Goal: Answer question/provide support

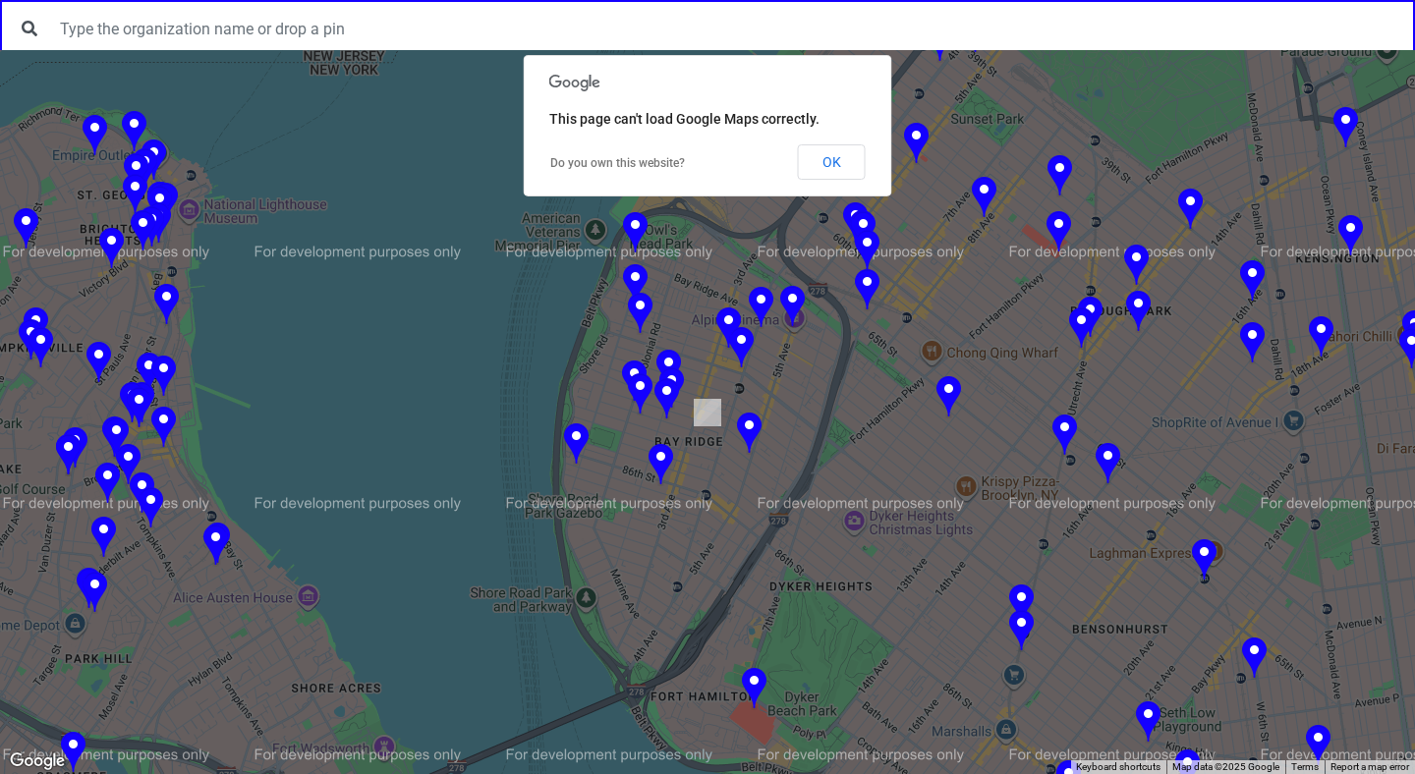
click at [664, 391] on img at bounding box center [666, 399] width 25 height 43
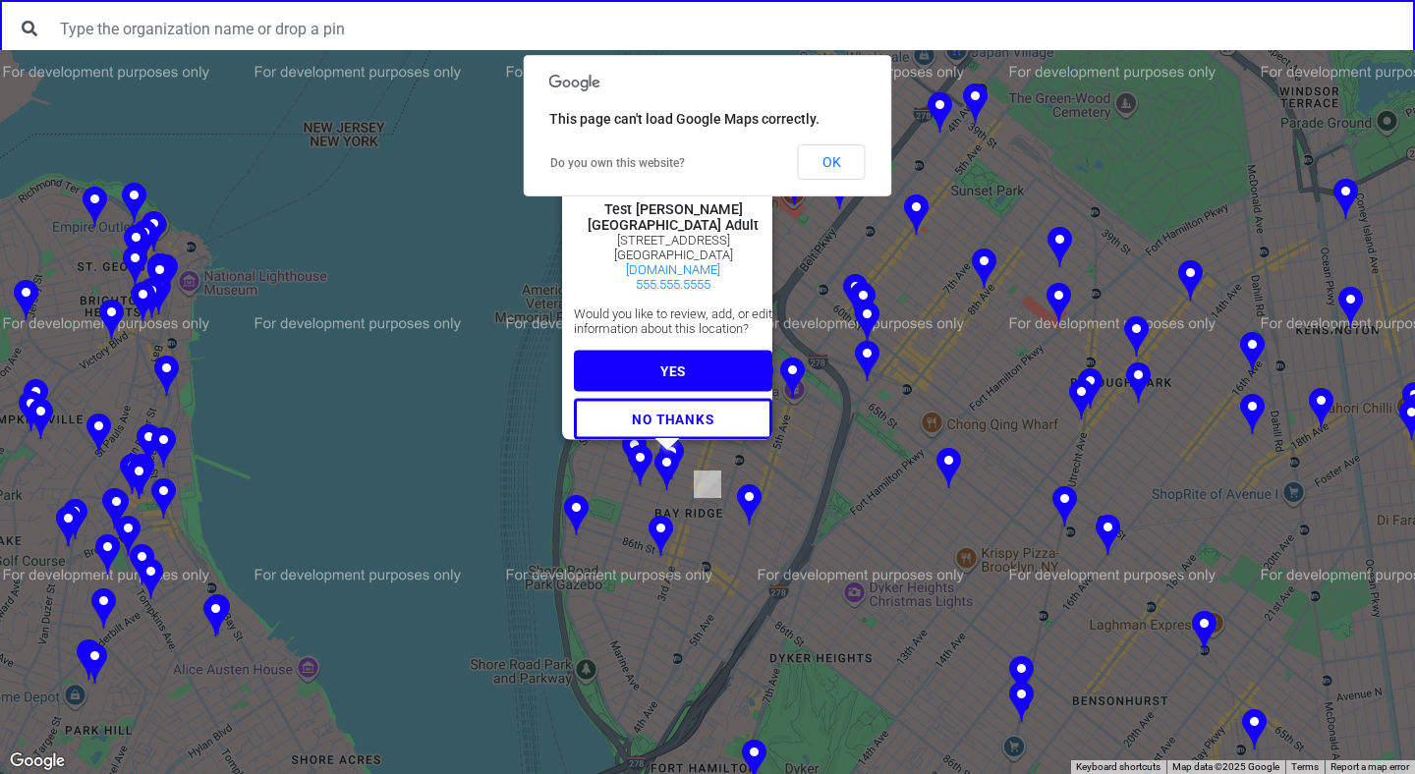
click at [664, 350] on button "YES" at bounding box center [673, 370] width 198 height 41
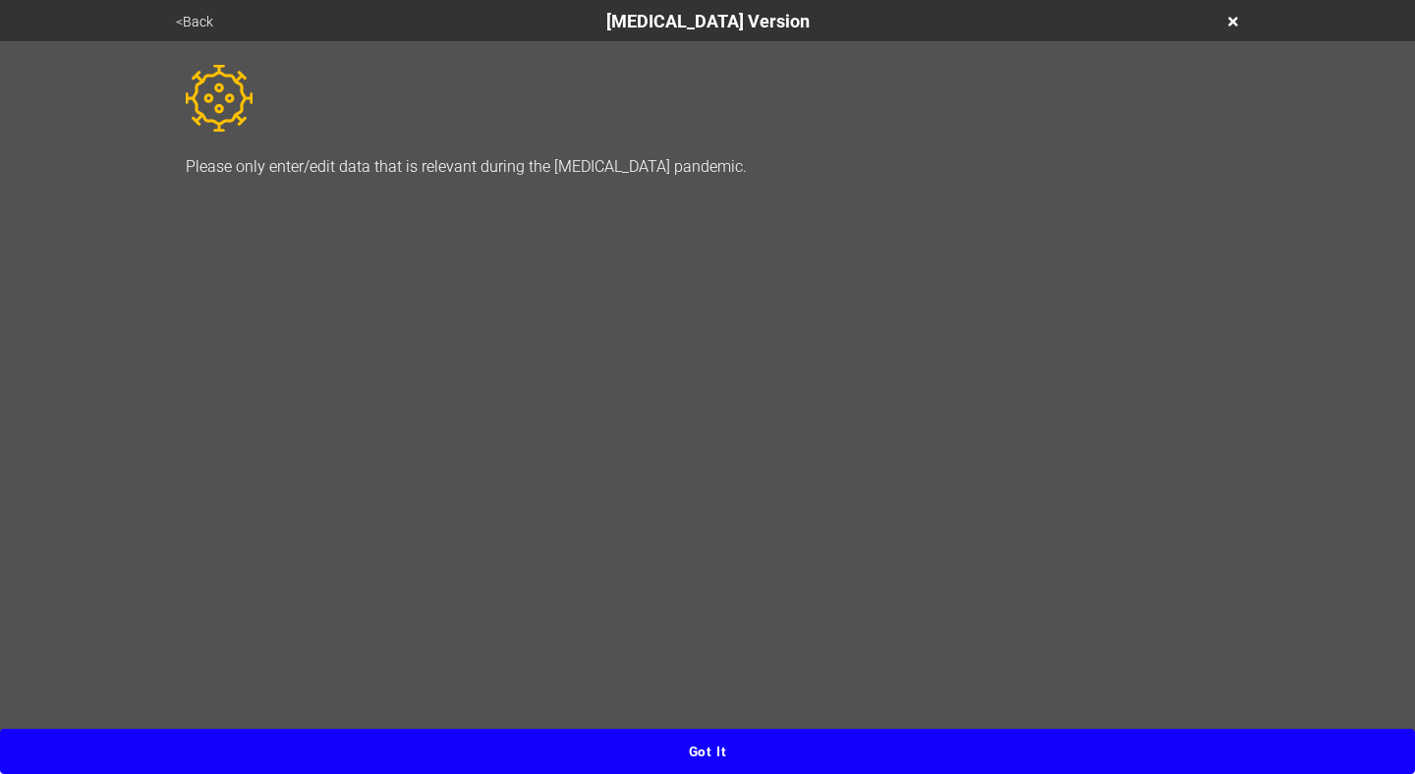
click at [684, 740] on button "Got it" at bounding box center [707, 751] width 1415 height 45
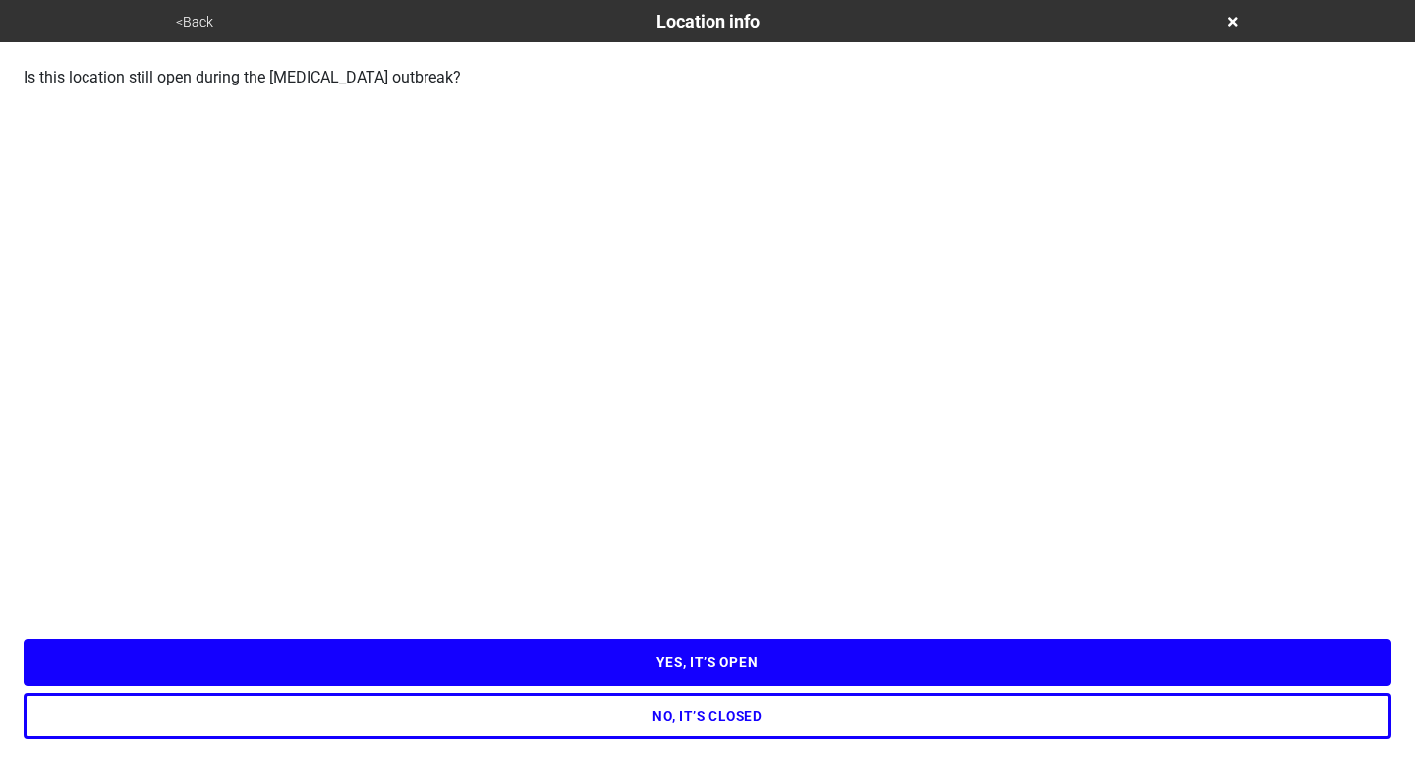
click at [698, 671] on button "YES, IT’S OPEN" at bounding box center [707, 662] width 1367 height 45
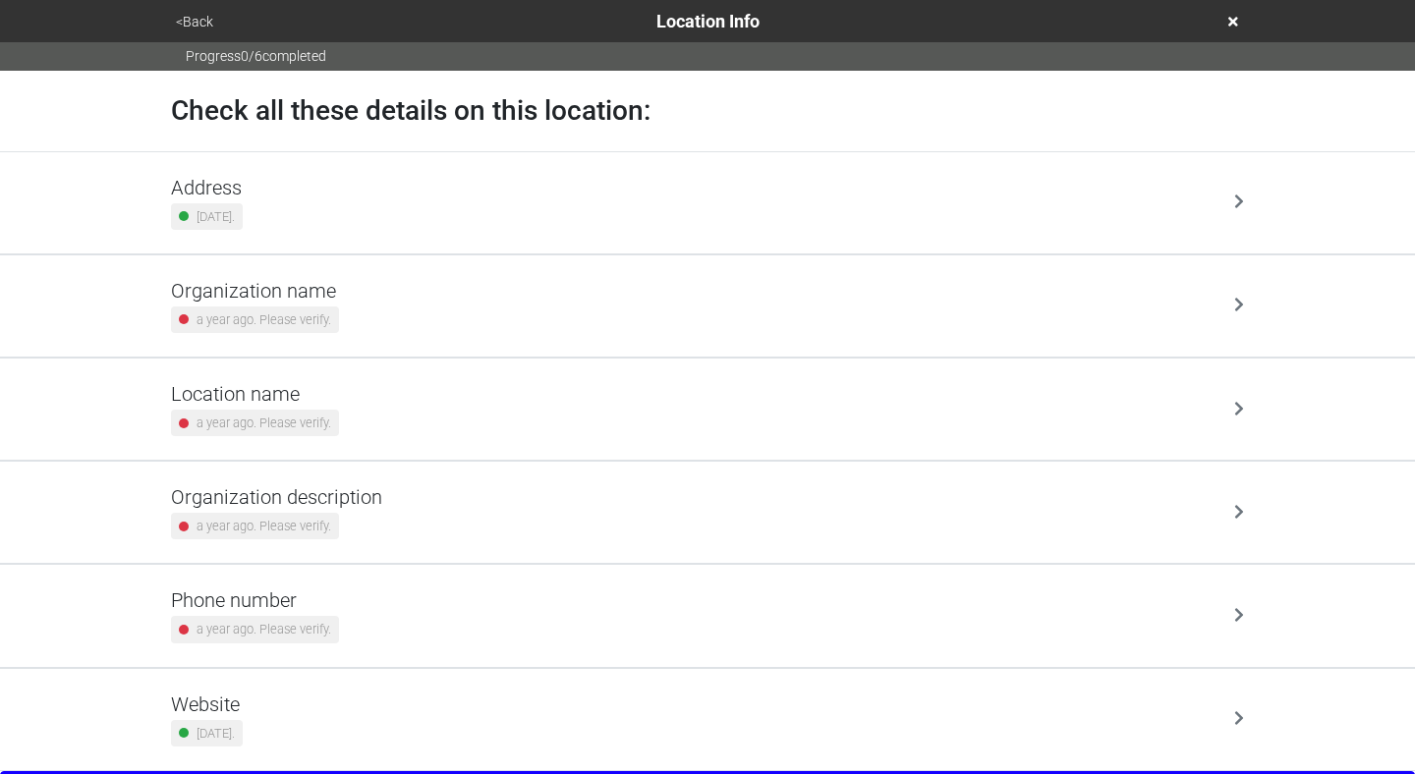
scroll to position [42, 0]
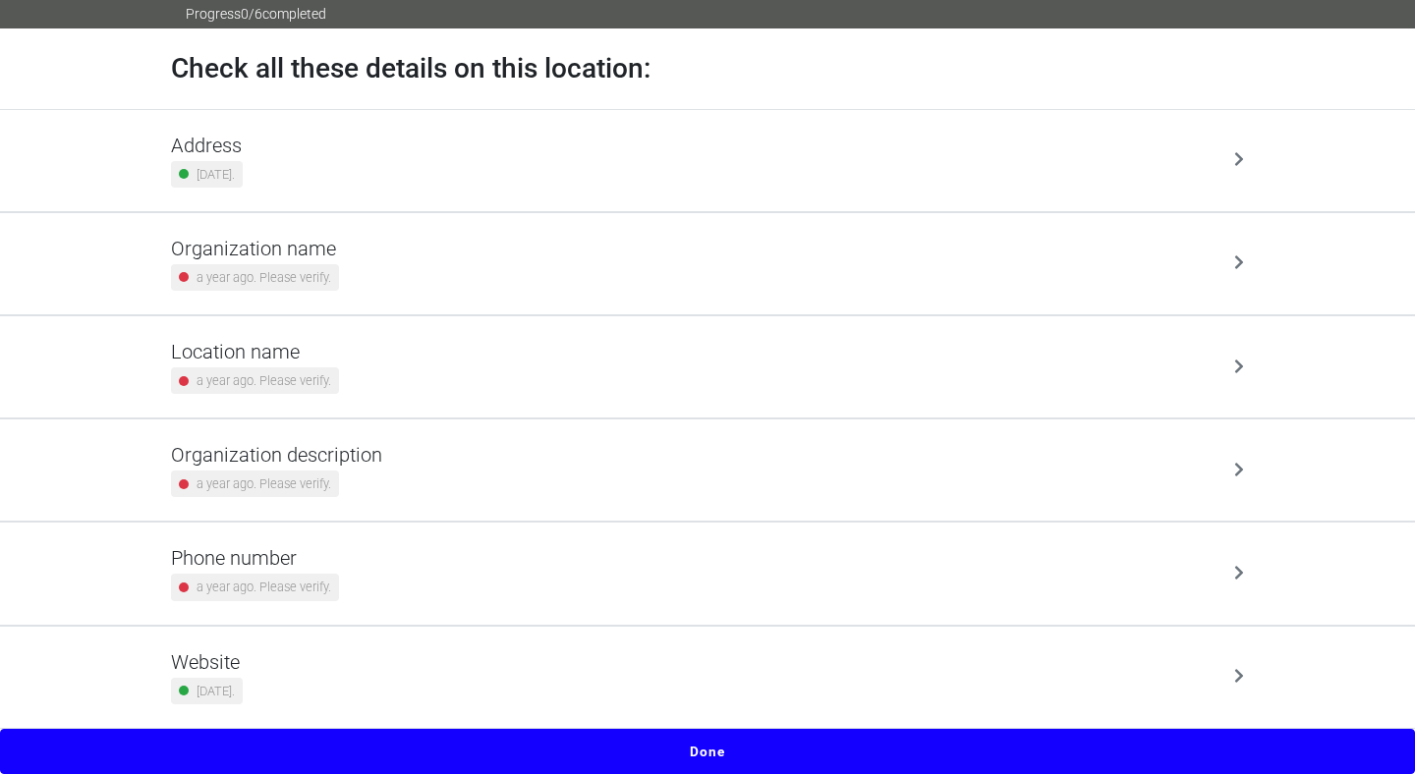
click at [712, 749] on button "Done" at bounding box center [707, 751] width 1415 height 45
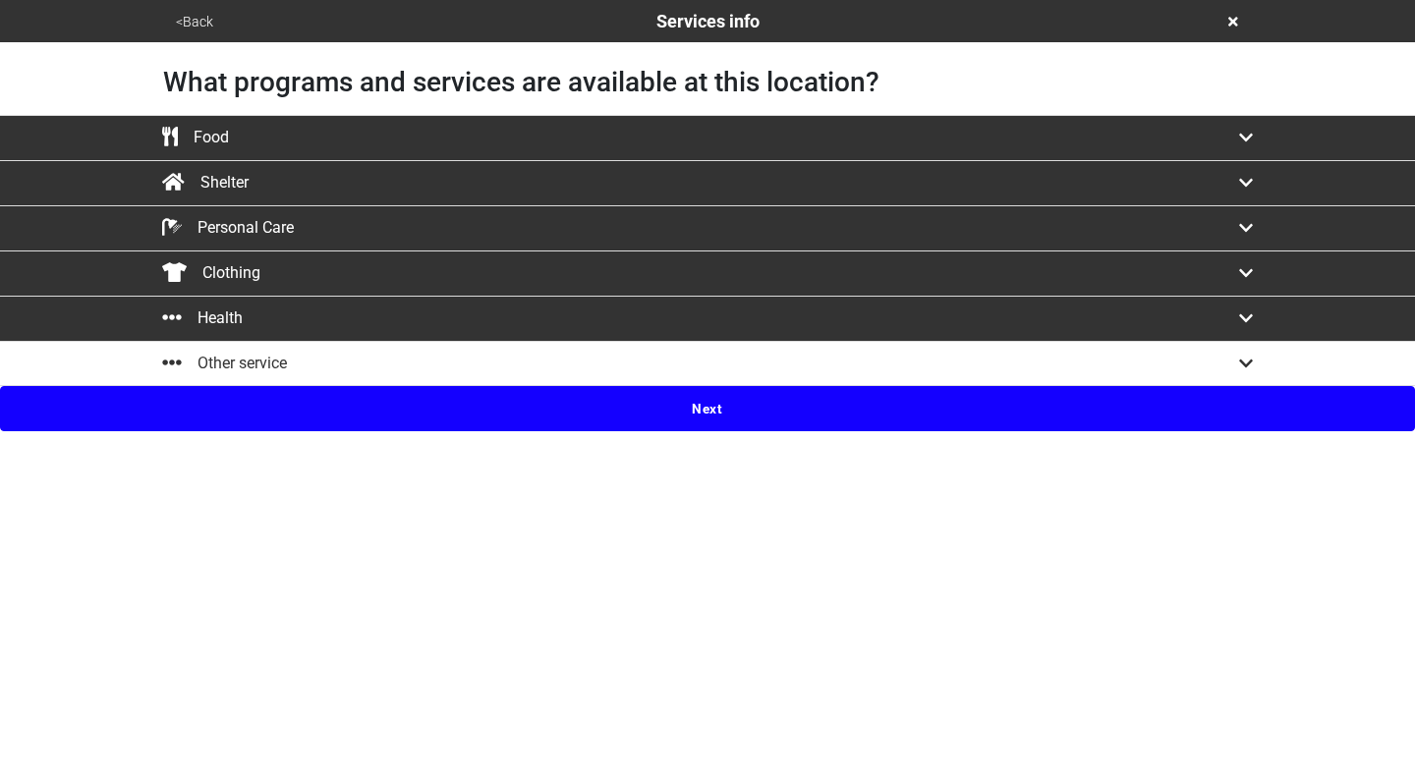
click at [686, 410] on button "Next" at bounding box center [707, 408] width 1415 height 45
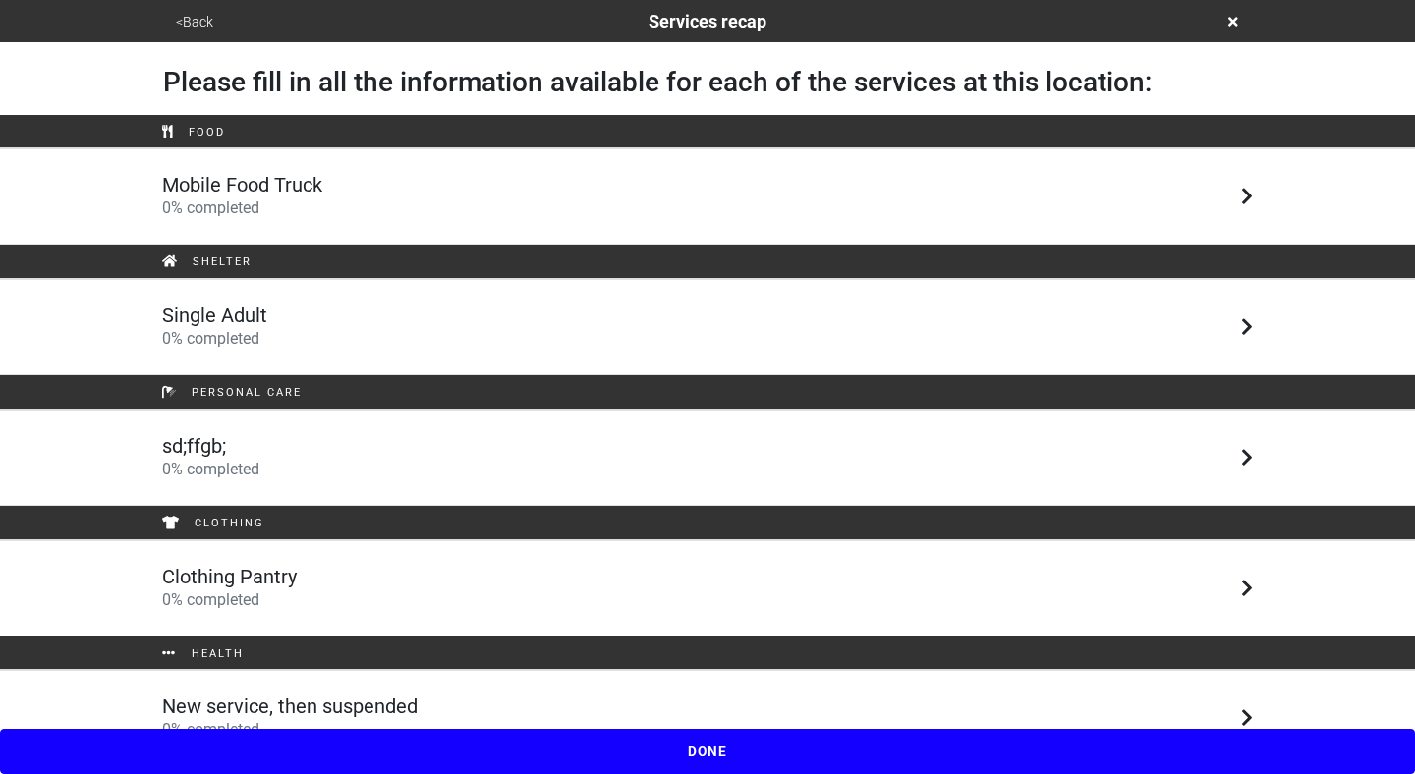
click at [664, 326] on div "Single Adult 0 % completed" at bounding box center [707, 327] width 1120 height 47
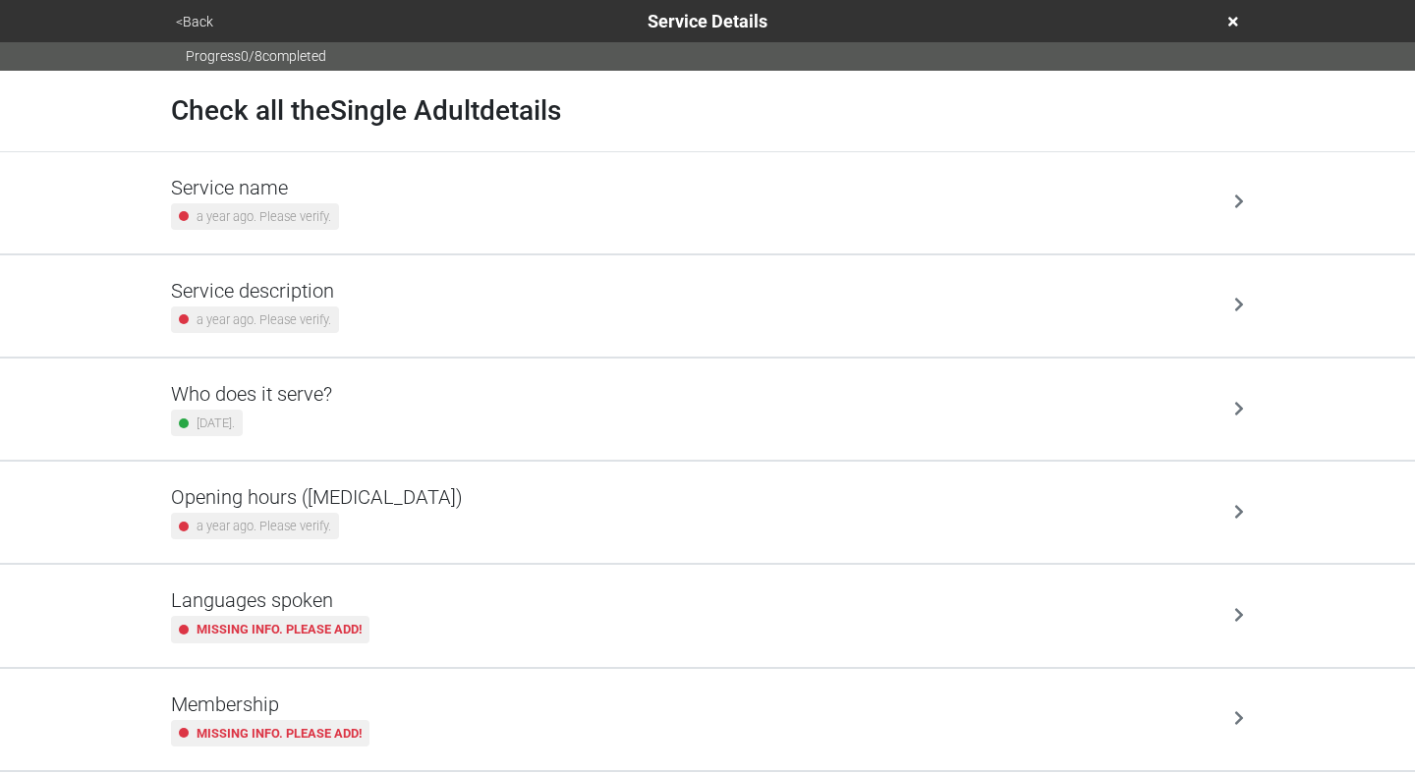
click at [697, 418] on div "Who does it serve? [DATE]." at bounding box center [707, 409] width 1073 height 54
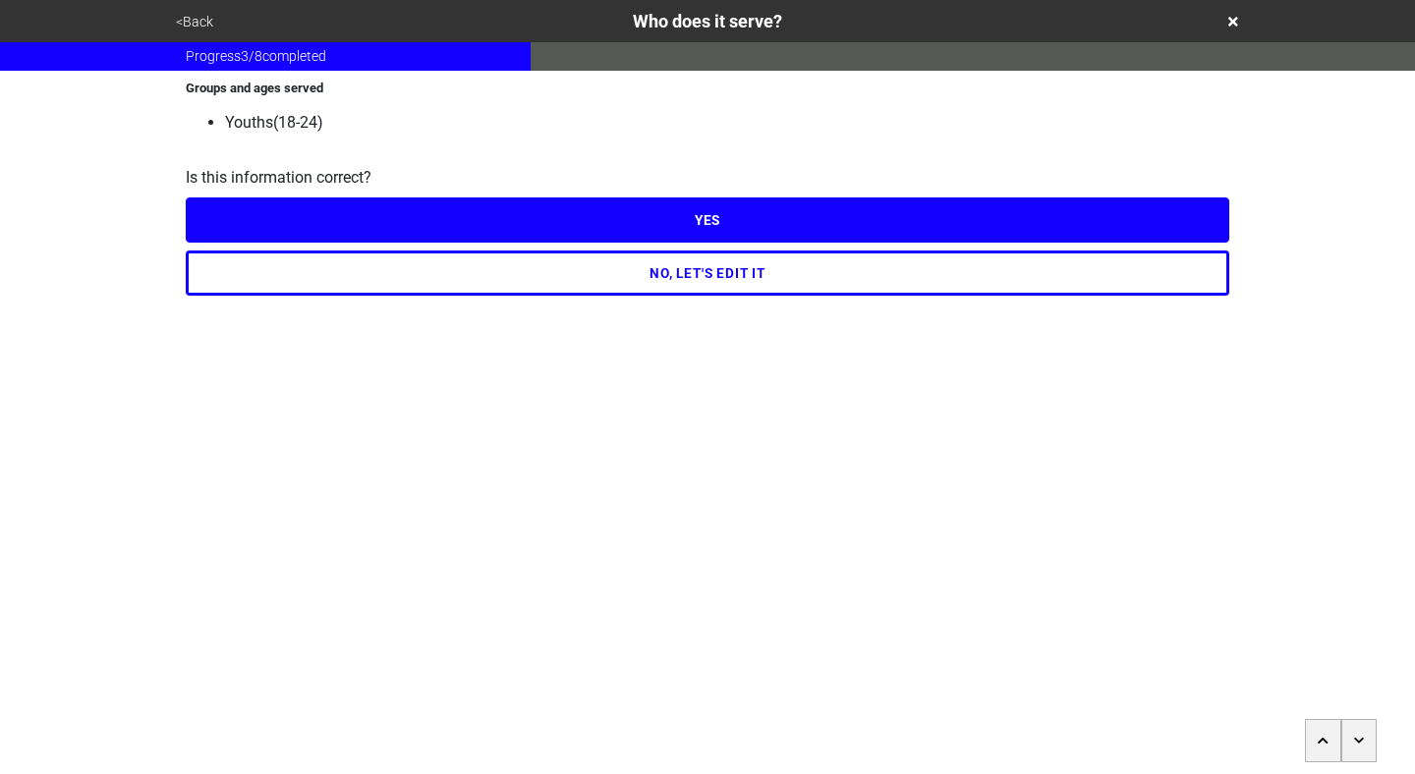
click at [176, 23] on button "<Back" at bounding box center [194, 22] width 49 height 23
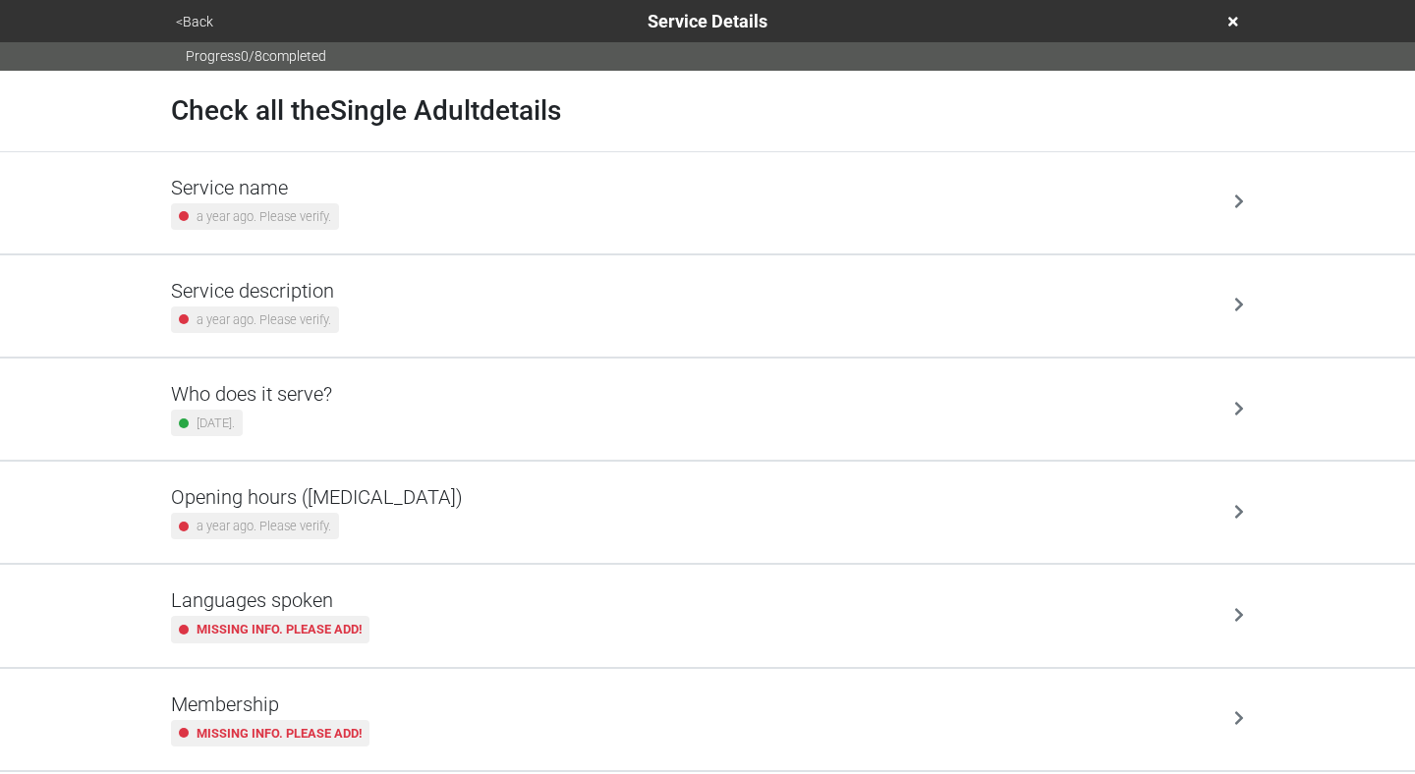
click at [1229, 23] on icon at bounding box center [1233, 22] width 10 height 14
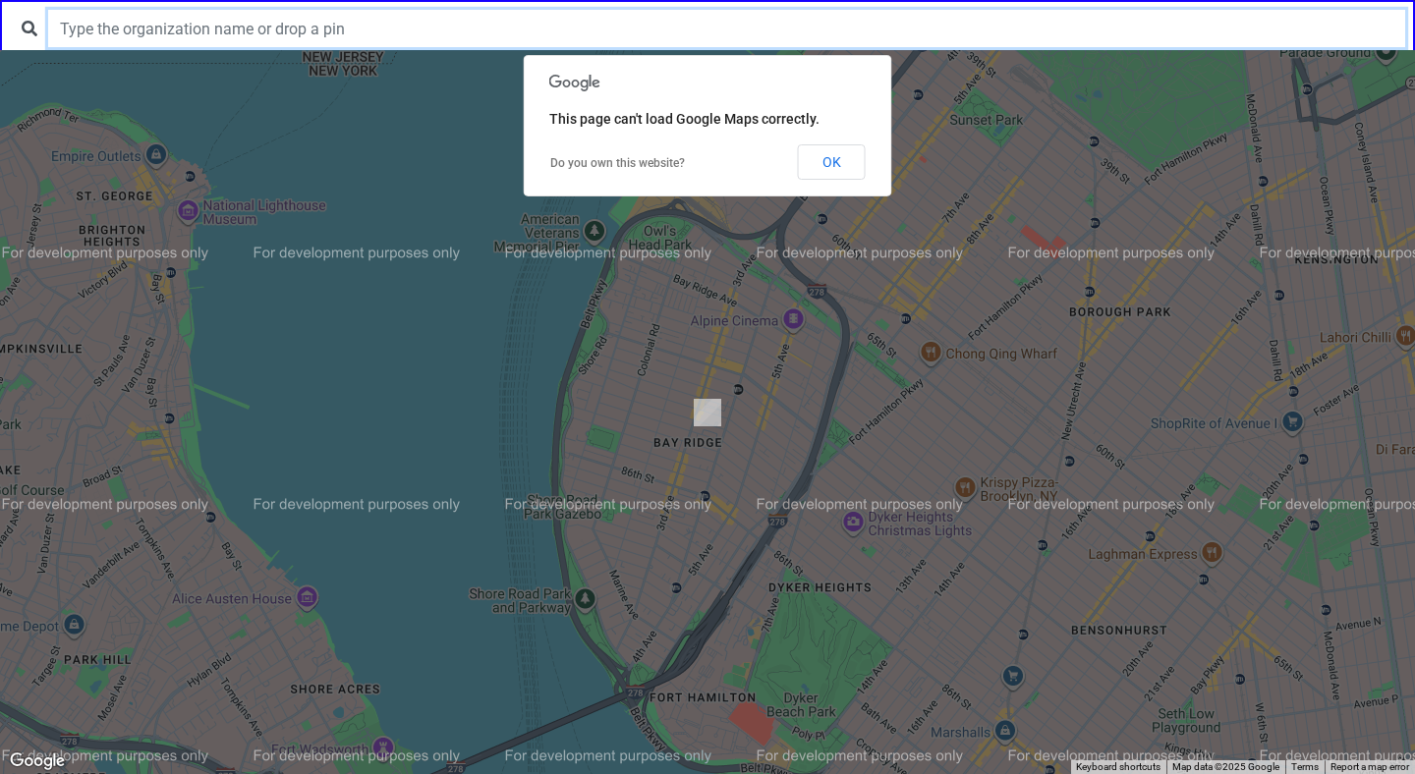
click at [605, 45] on input "text" at bounding box center [726, 28] width 1357 height 37
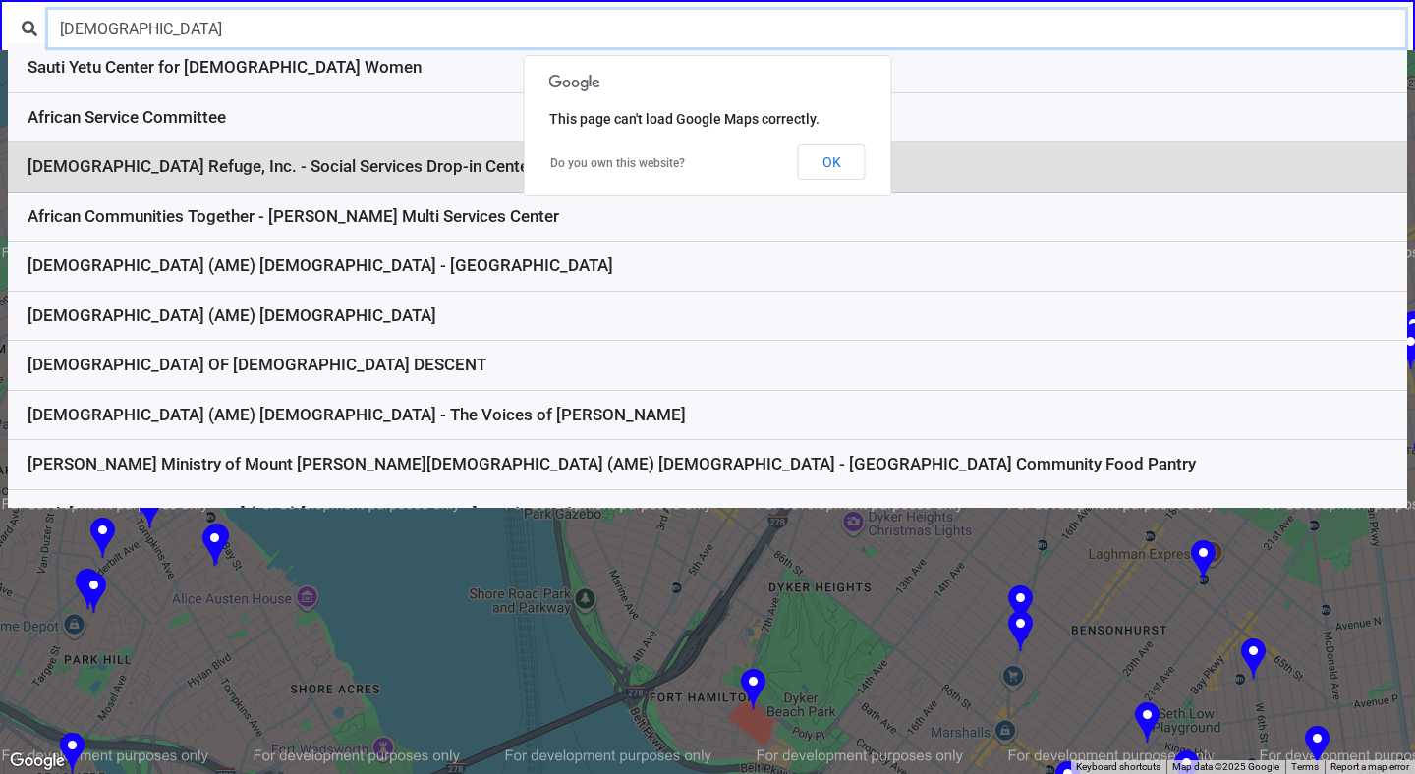
type input "[DEMOGRAPHIC_DATA]"
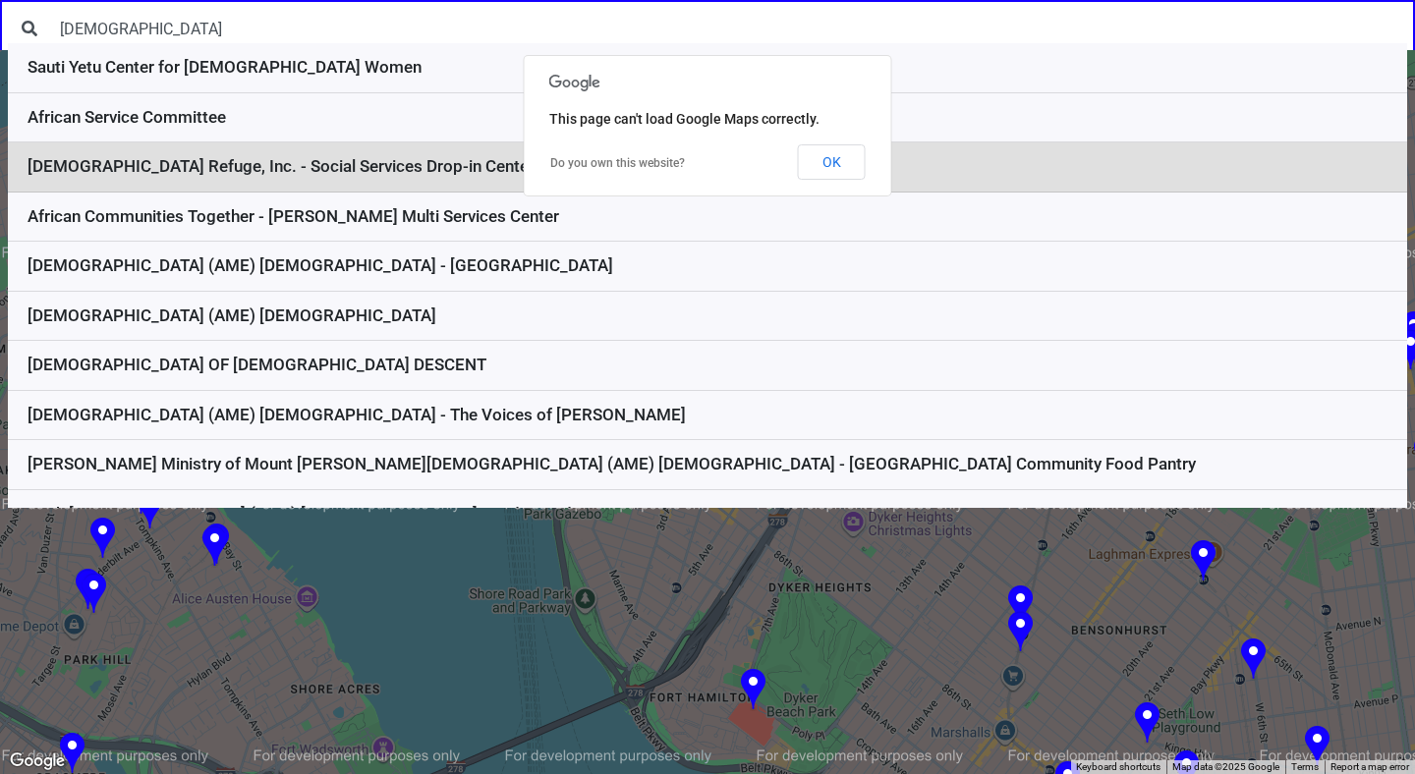
click at [388, 163] on li "[DEMOGRAPHIC_DATA] Refuge, Inc. - Social Services Drop-in Center" at bounding box center [707, 167] width 1399 height 50
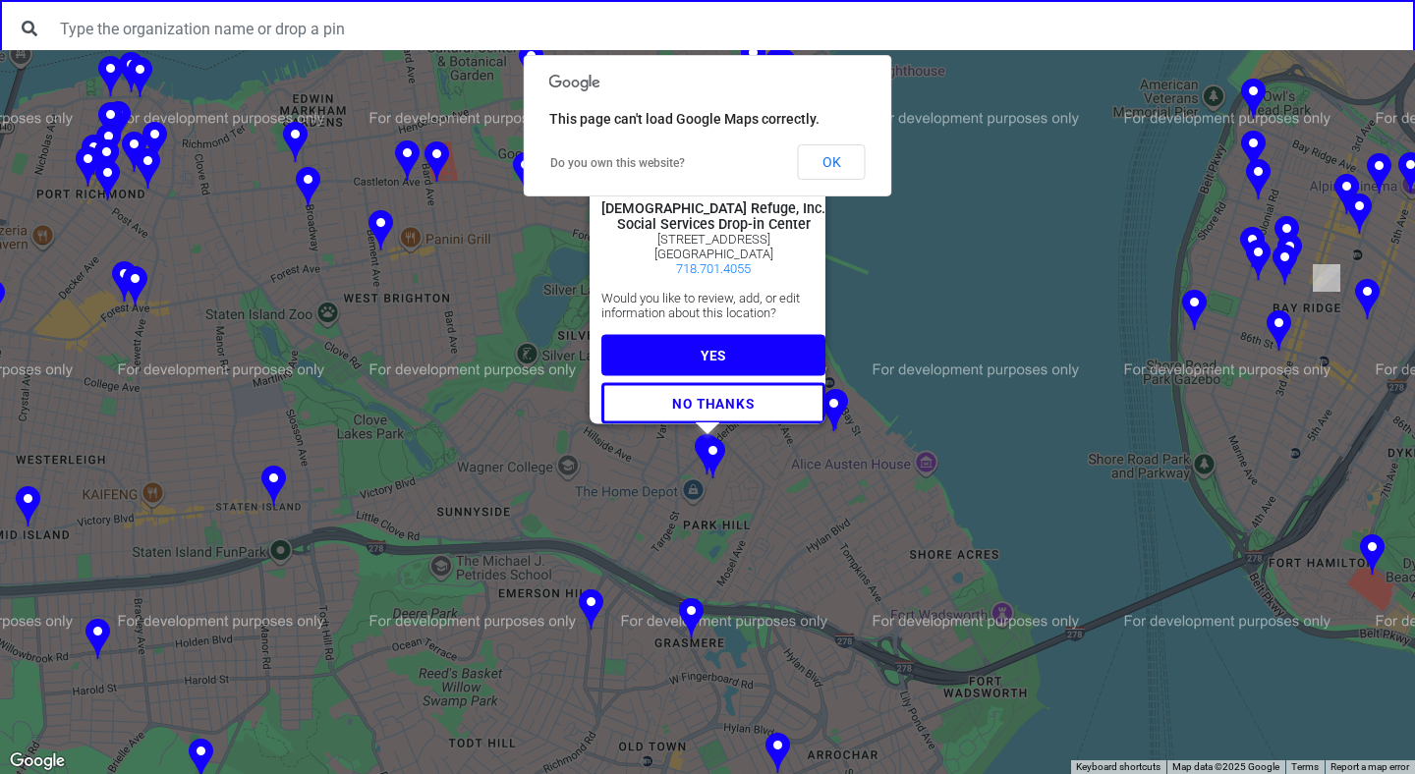
click at [722, 351] on button "YES" at bounding box center [713, 354] width 224 height 41
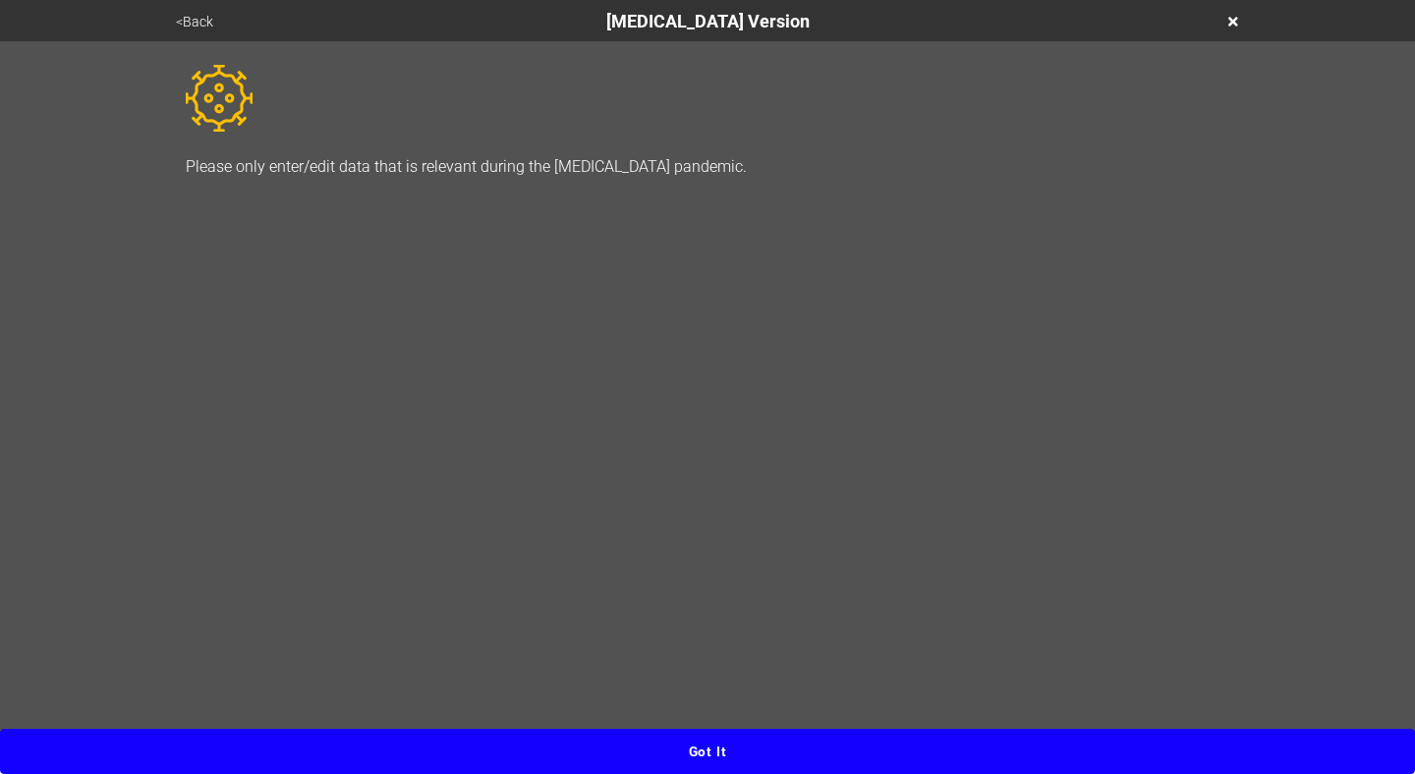
click at [723, 751] on button "Got it" at bounding box center [707, 751] width 1415 height 45
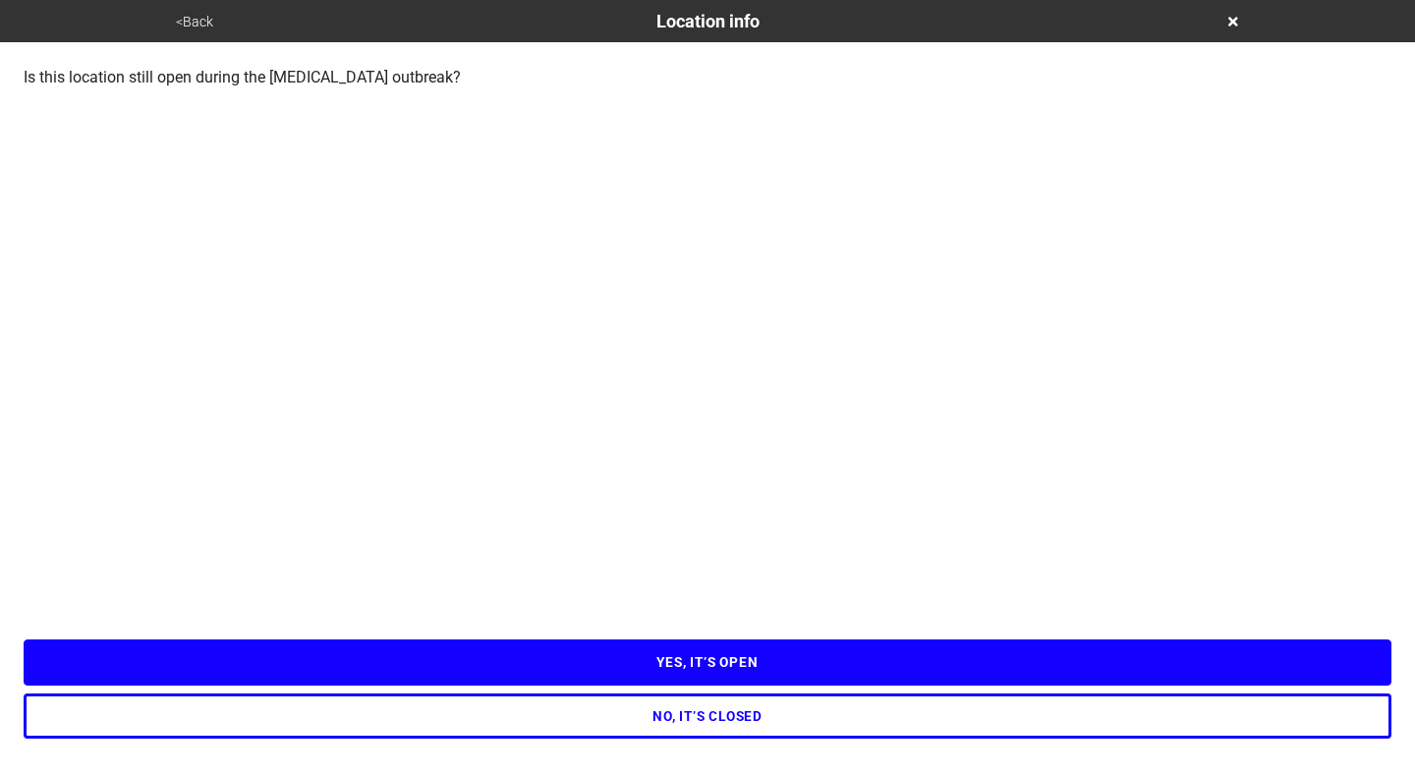
click at [738, 660] on button "YES, IT’S OPEN" at bounding box center [707, 662] width 1367 height 45
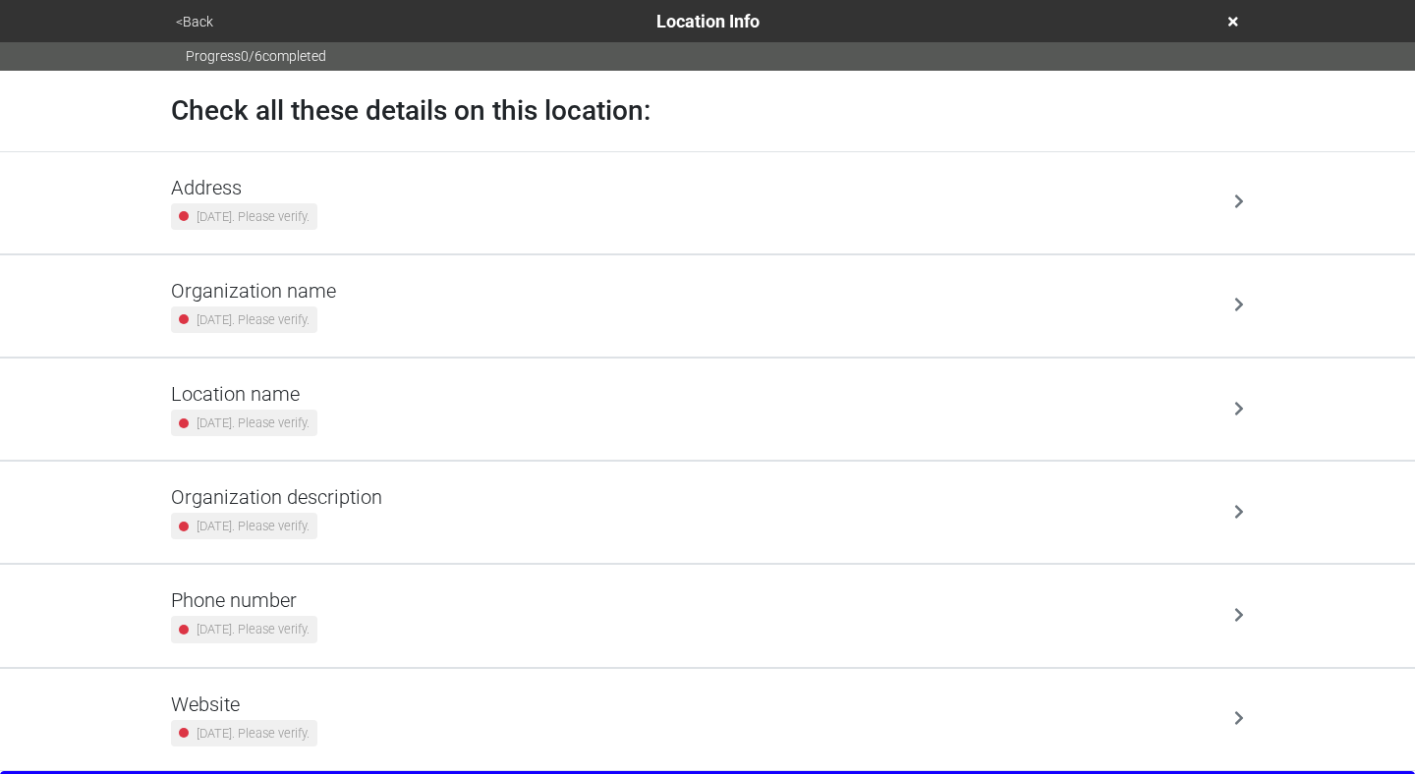
scroll to position [42, 0]
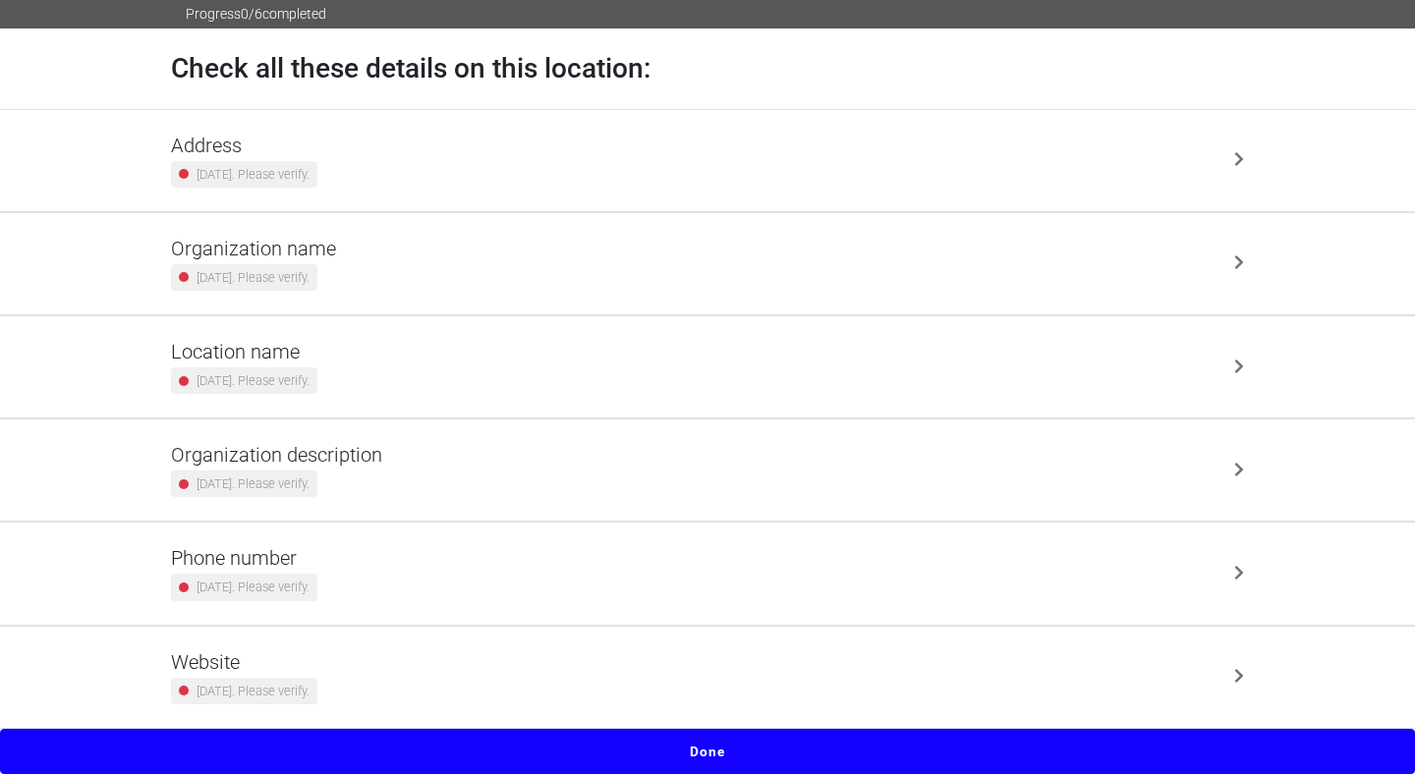
click at [735, 747] on button "Done" at bounding box center [707, 751] width 1415 height 45
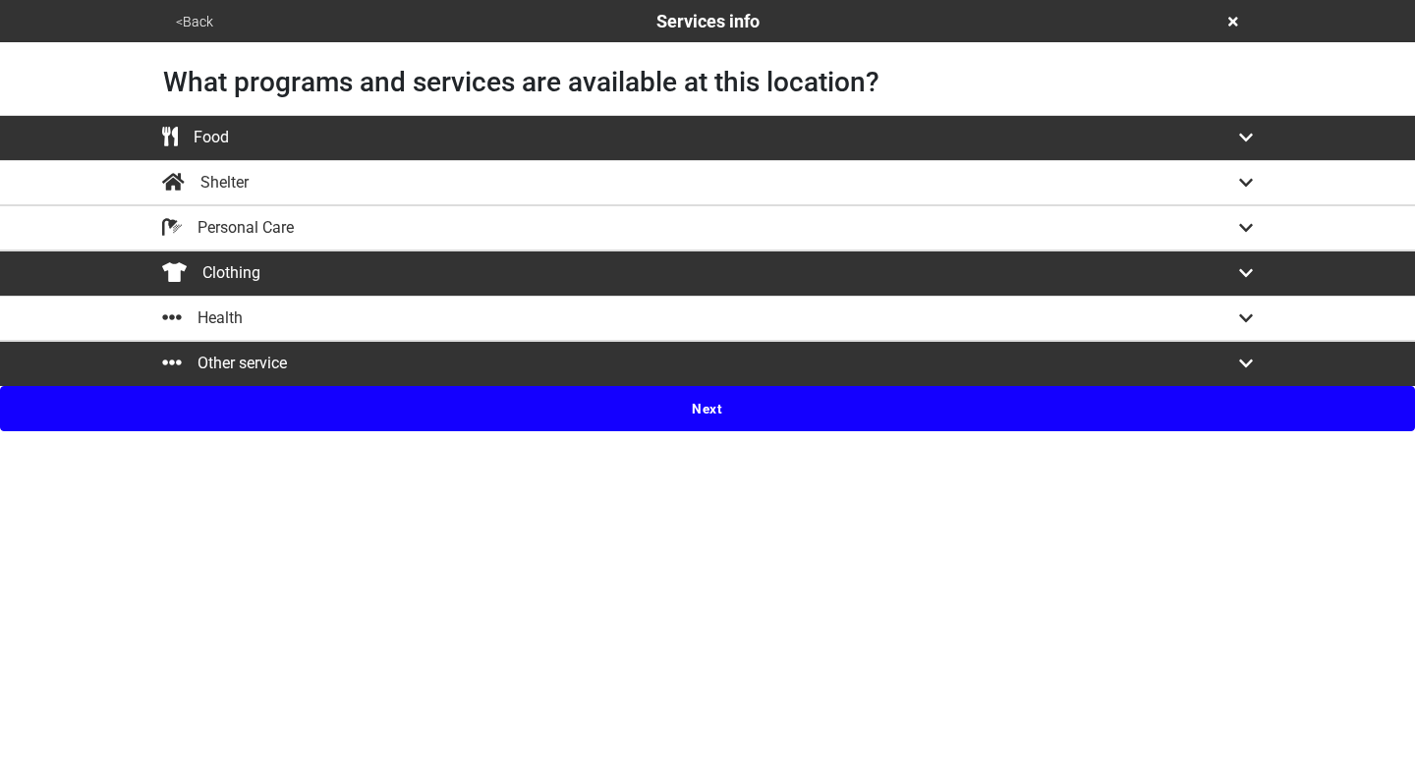
click at [719, 408] on button "Next" at bounding box center [707, 408] width 1415 height 45
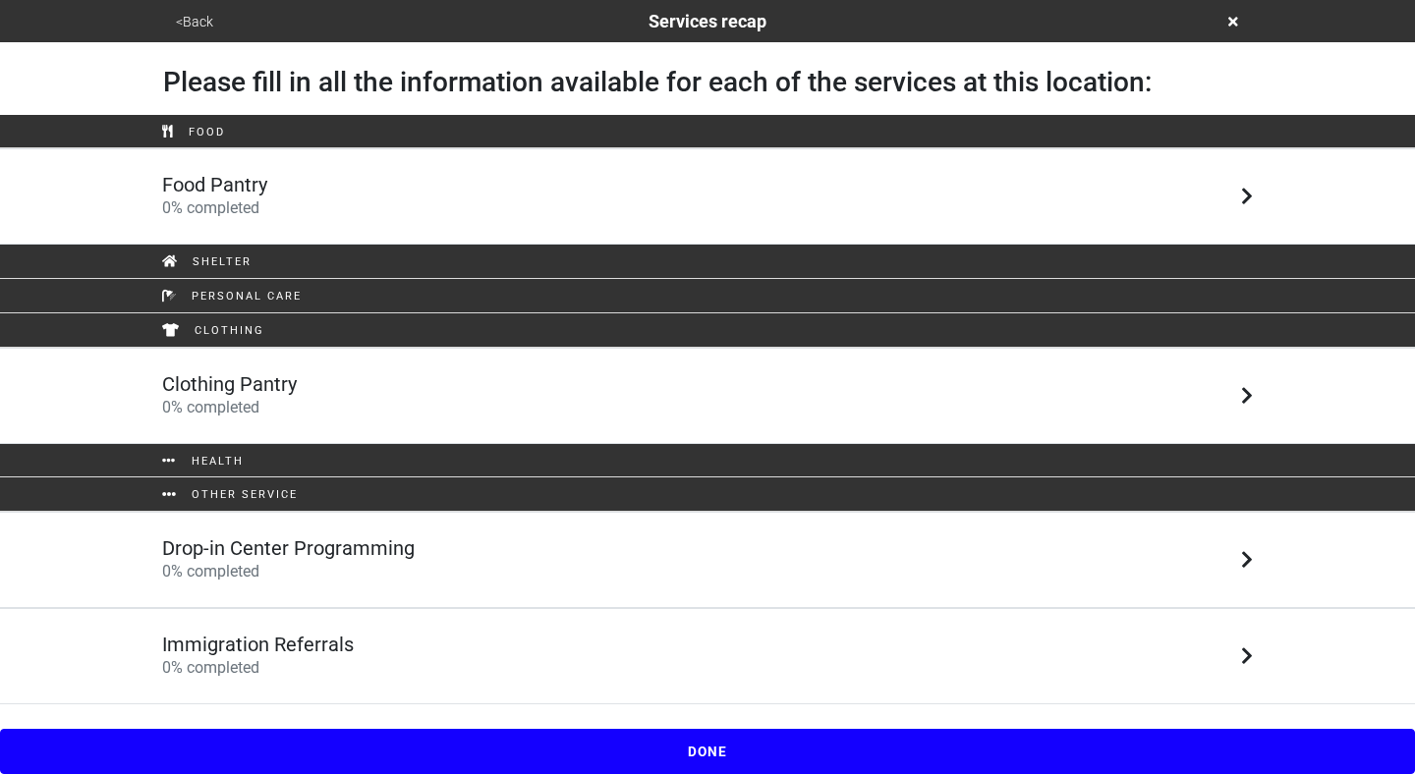
click at [1232, 28] on icon at bounding box center [1233, 22] width 10 height 14
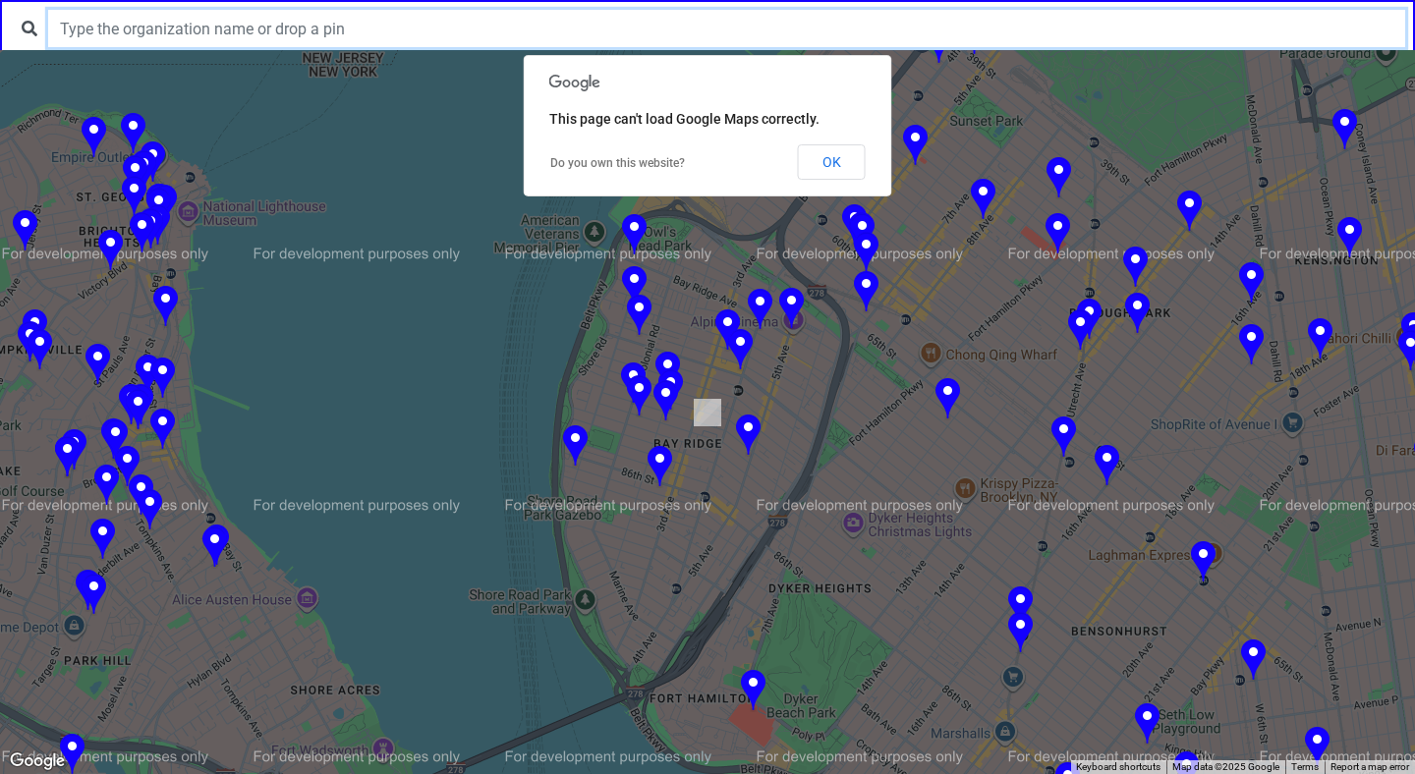
click at [441, 27] on input "text" at bounding box center [726, 28] width 1357 height 37
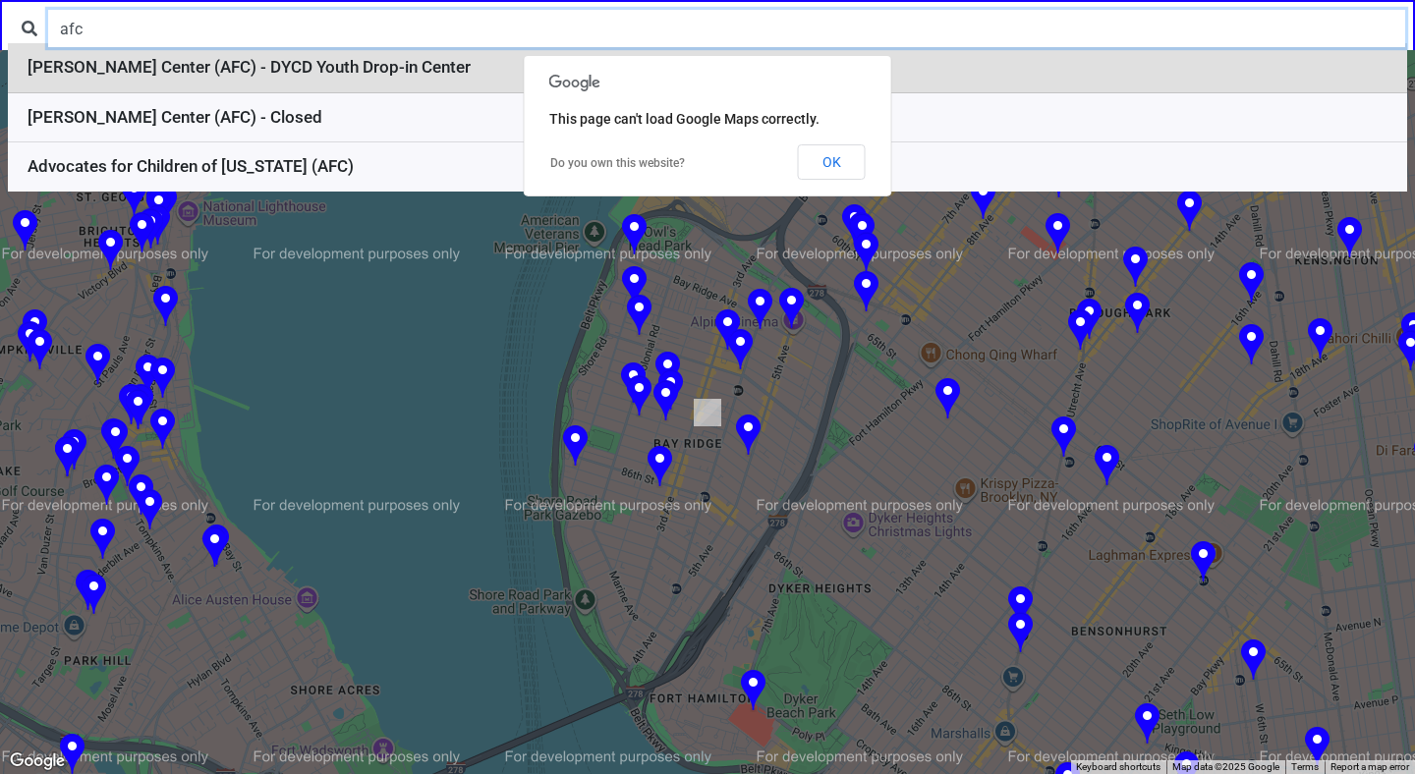
type input "afc"
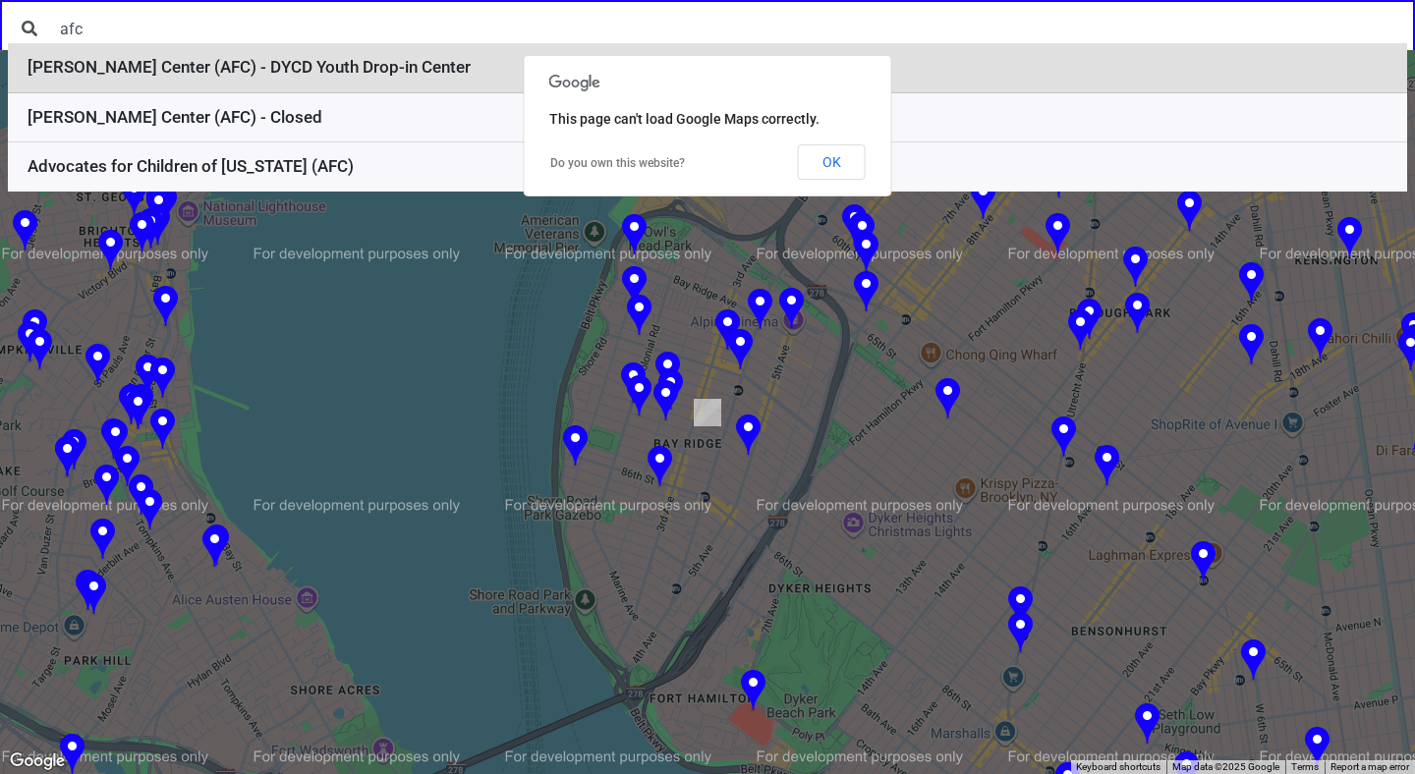
click at [434, 77] on li "[PERSON_NAME] Center (AFC) - DYCD Youth Drop-in Center" at bounding box center [707, 68] width 1399 height 50
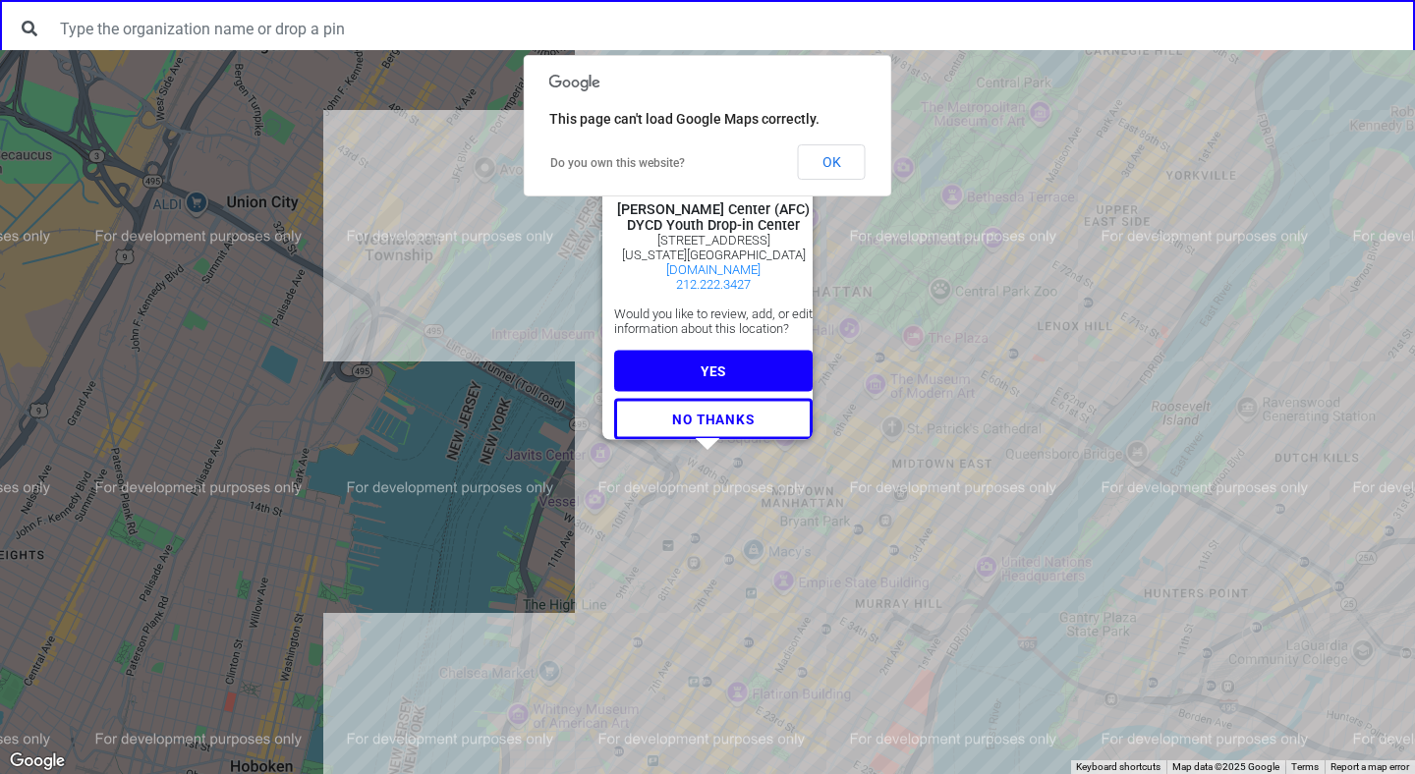
click at [721, 362] on button "YES" at bounding box center [713, 370] width 198 height 41
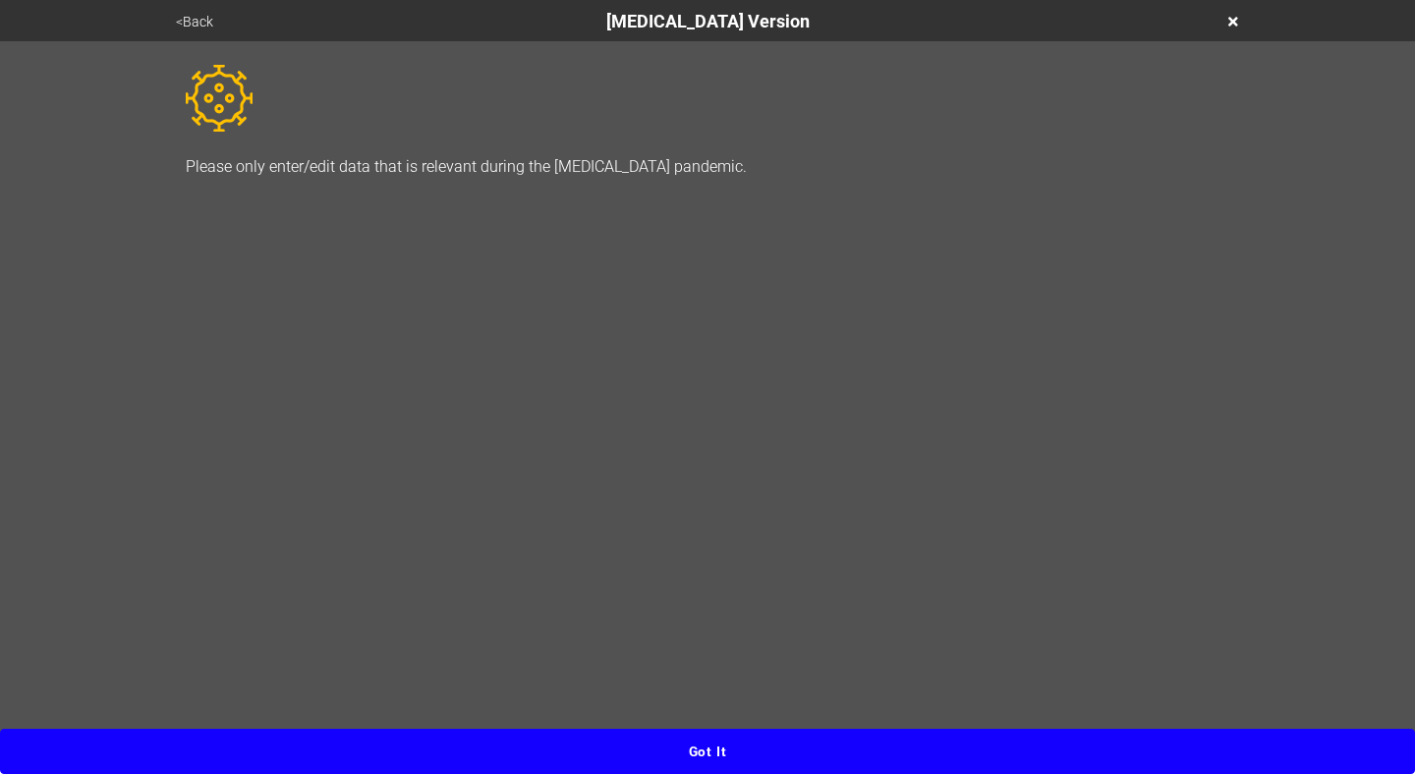
click at [740, 740] on button "Got it" at bounding box center [707, 751] width 1415 height 45
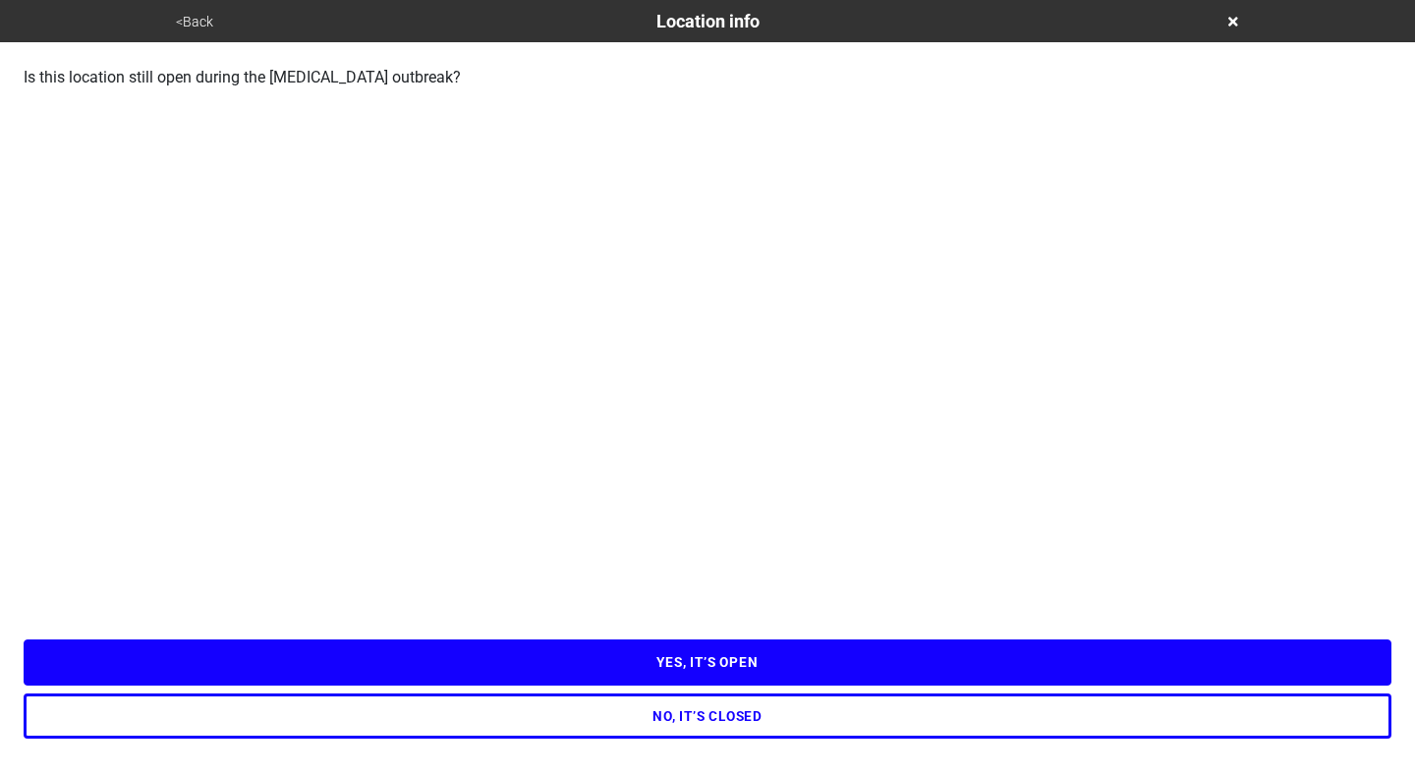
click at [720, 666] on button "YES, IT’S OPEN" at bounding box center [707, 662] width 1367 height 45
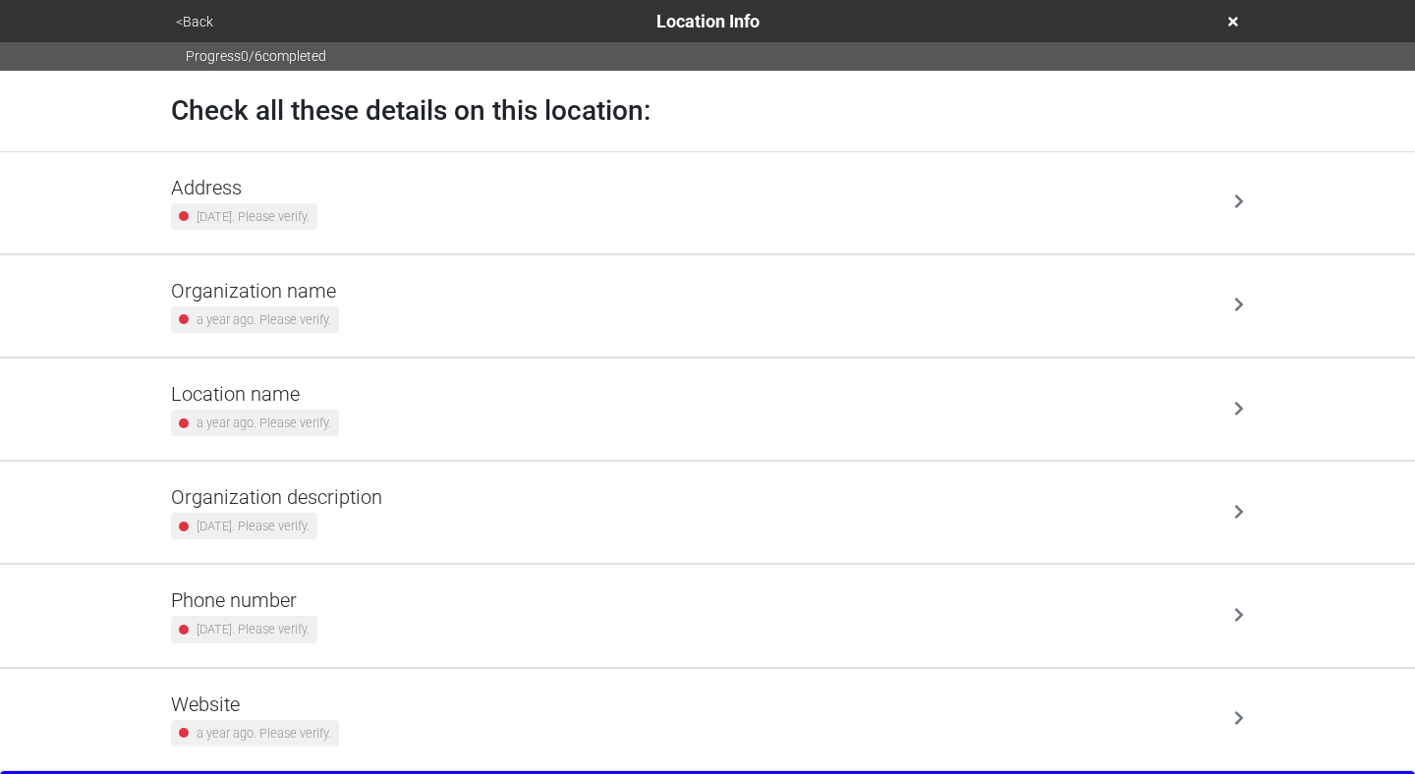
scroll to position [42, 0]
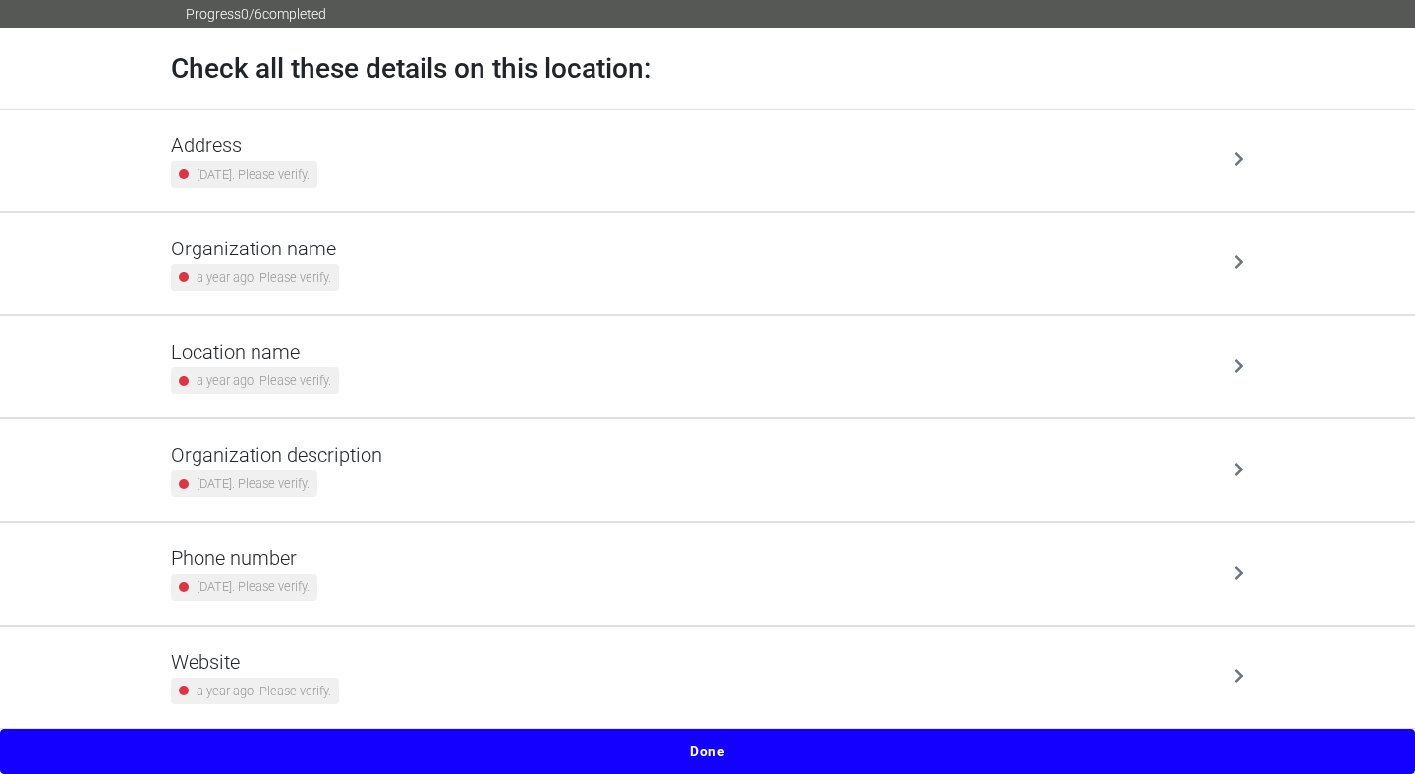
click at [719, 738] on button "Done" at bounding box center [707, 751] width 1415 height 45
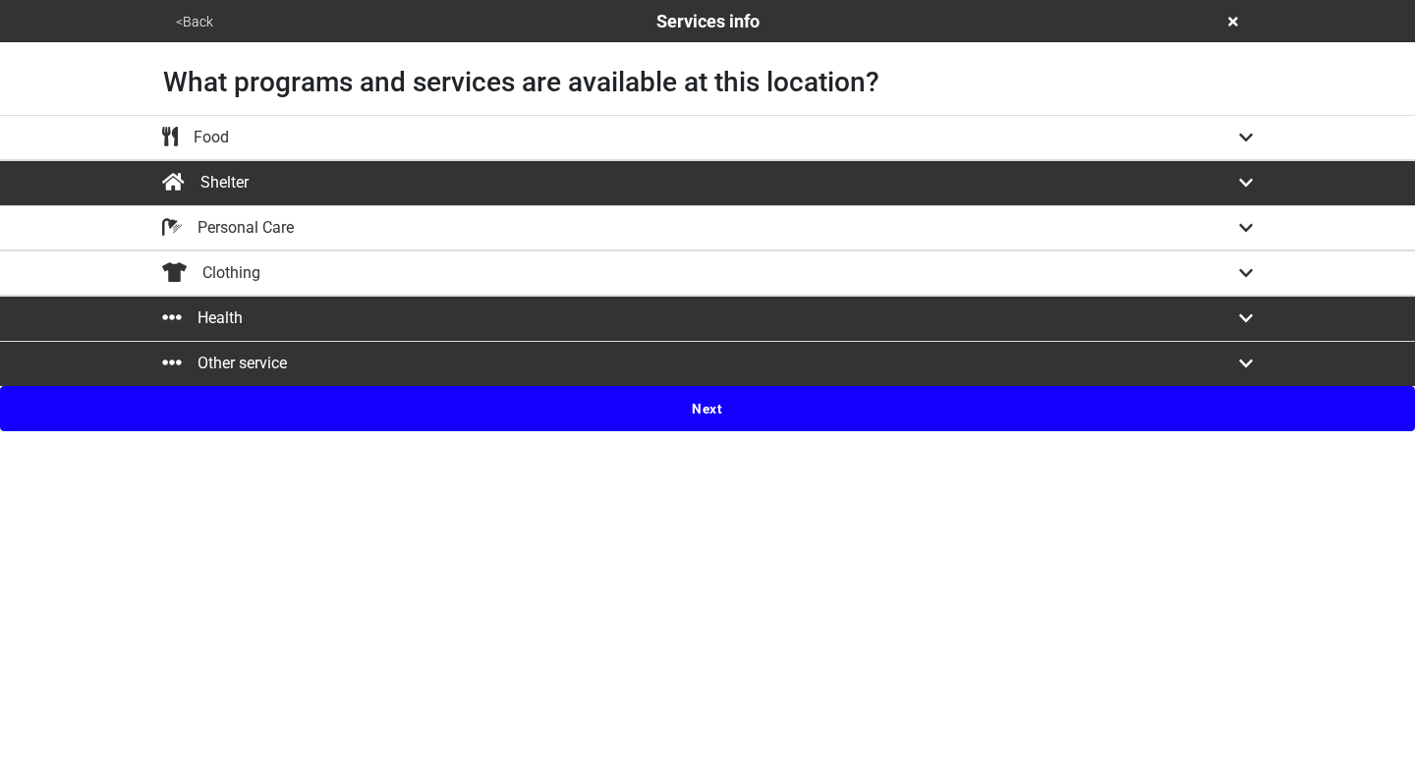
click at [703, 418] on button "Next" at bounding box center [707, 408] width 1415 height 45
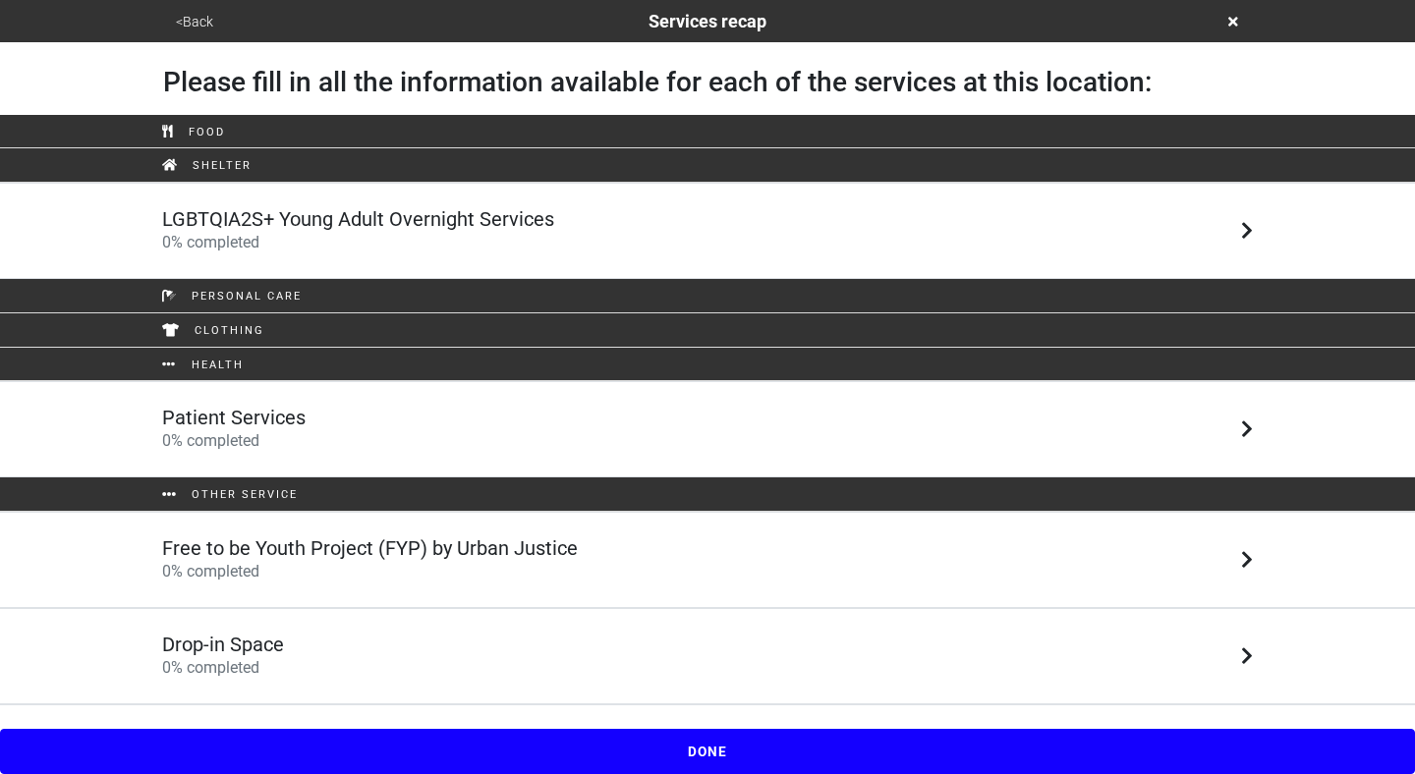
click at [732, 622] on link "Drop-in Space 0 % completed" at bounding box center [707, 656] width 1415 height 96
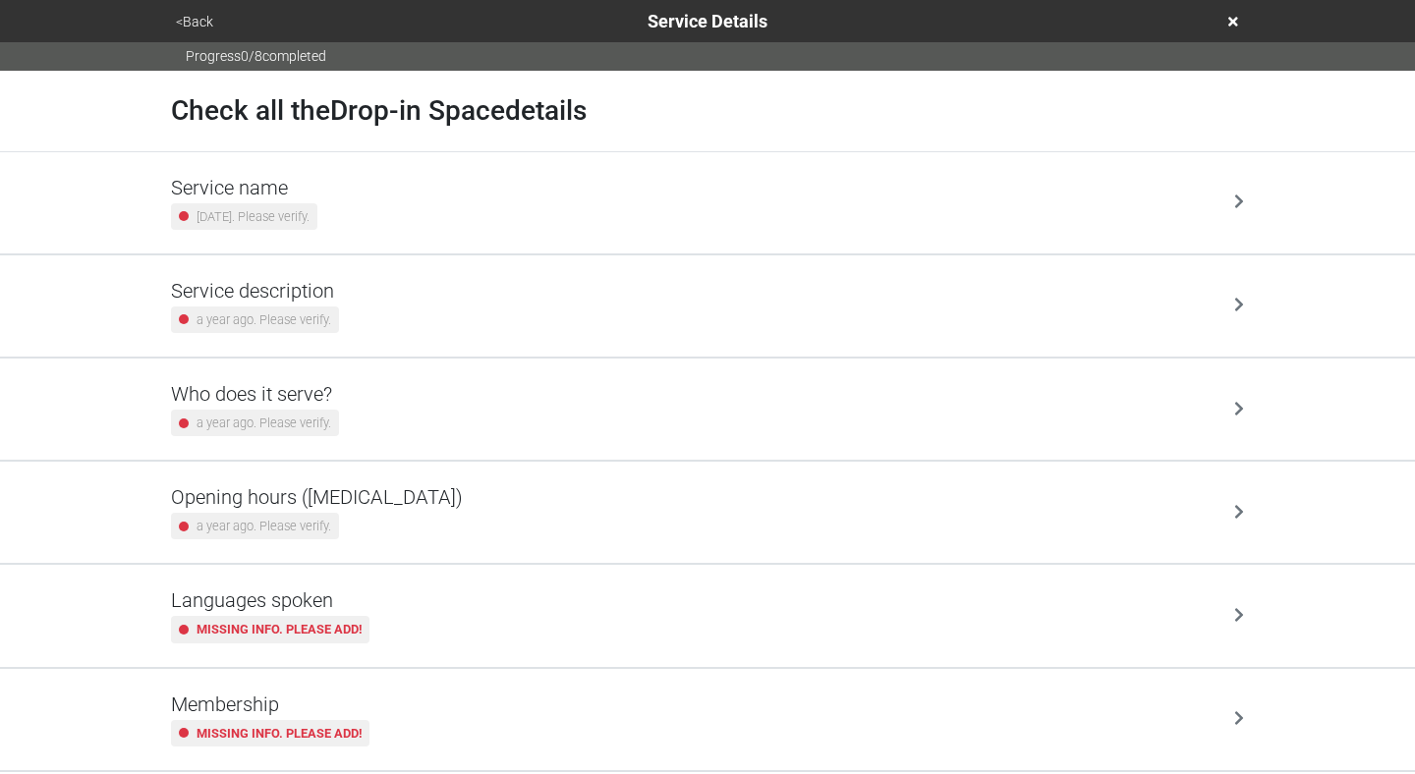
click at [731, 490] on div "Opening hours ([MEDICAL_DATA]) a year ago. Please verify." at bounding box center [707, 512] width 1073 height 54
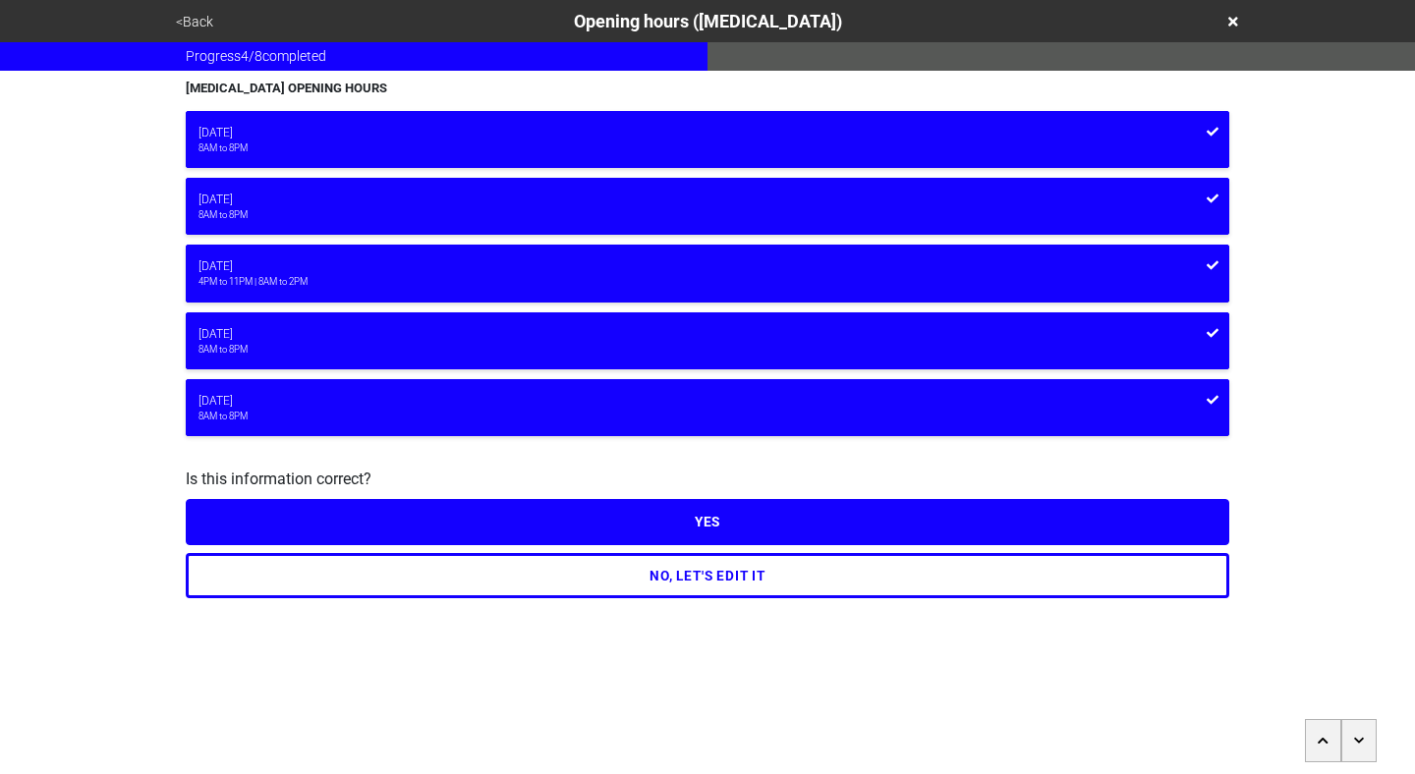
click at [191, 24] on button "<Back" at bounding box center [194, 22] width 49 height 23
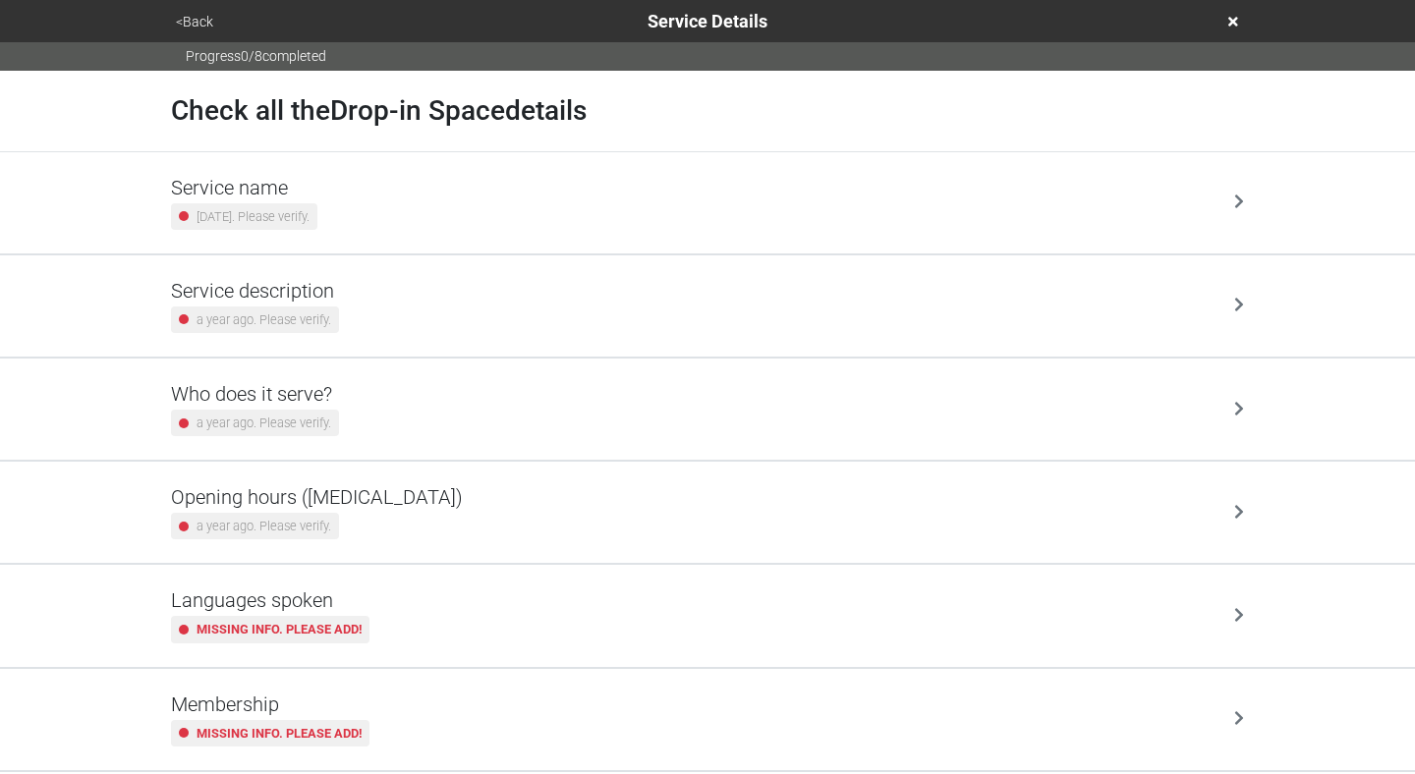
click at [536, 401] on div "Who does it serve? a year ago. Please verify." at bounding box center [707, 409] width 1073 height 54
